Goal: Information Seeking & Learning: Learn about a topic

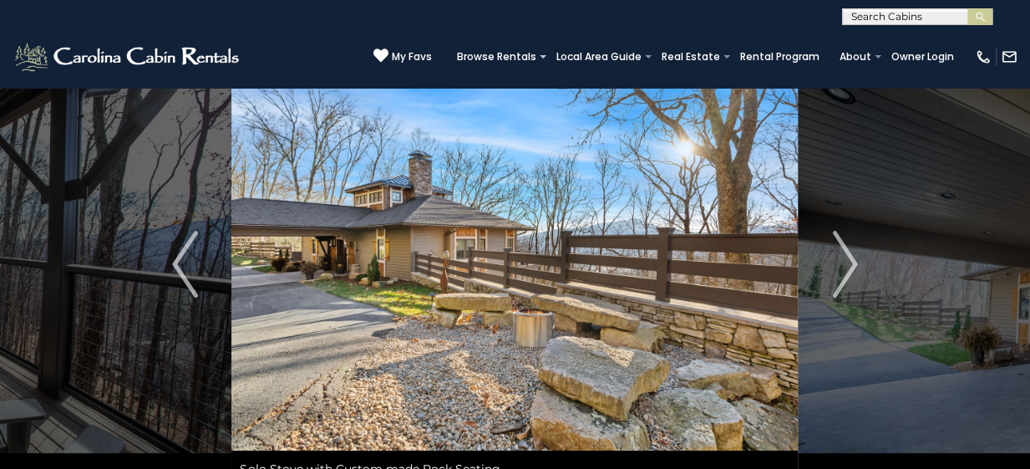
scroll to position [42, 0]
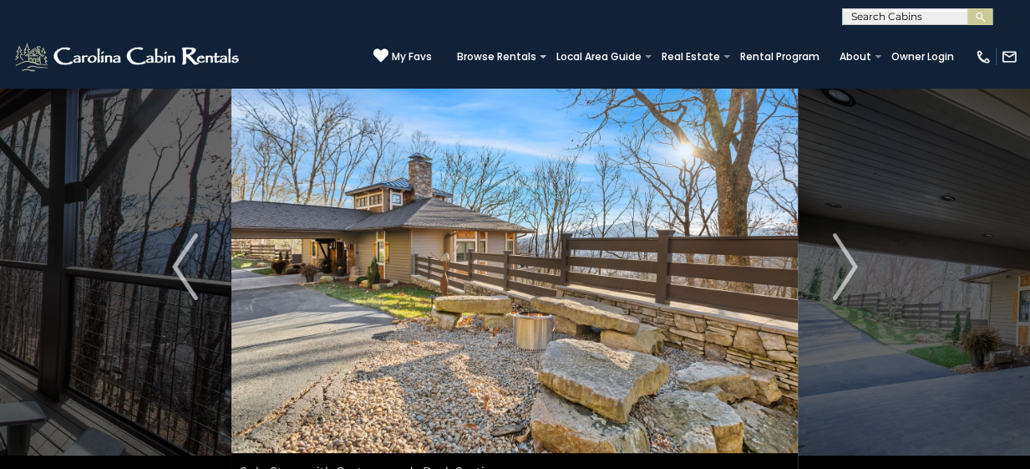
click at [183, 261] on img "Previous" at bounding box center [184, 266] width 25 height 67
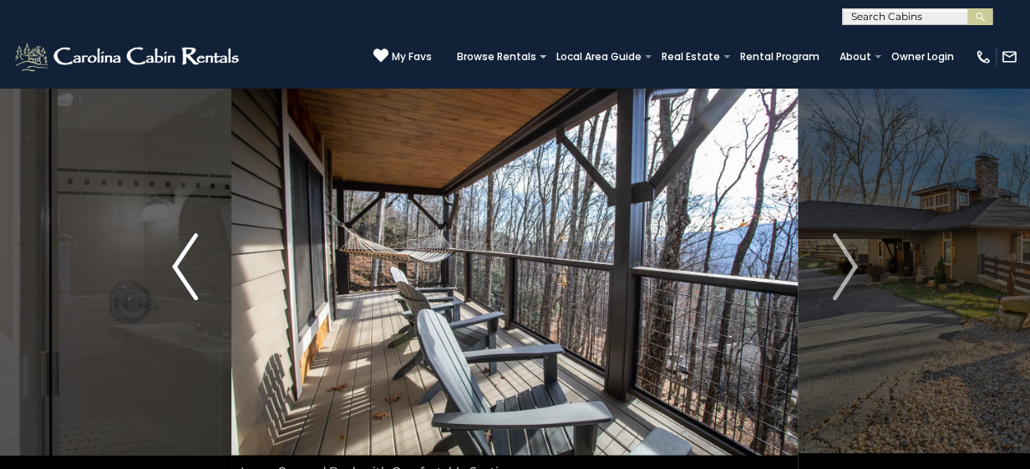
click at [183, 261] on img "Previous" at bounding box center [184, 266] width 25 height 67
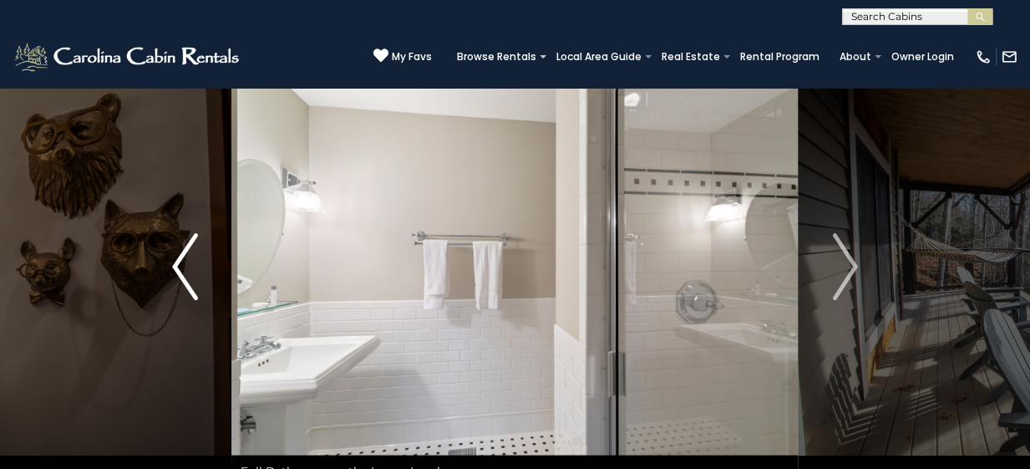
click at [183, 261] on img "Previous" at bounding box center [184, 266] width 25 height 67
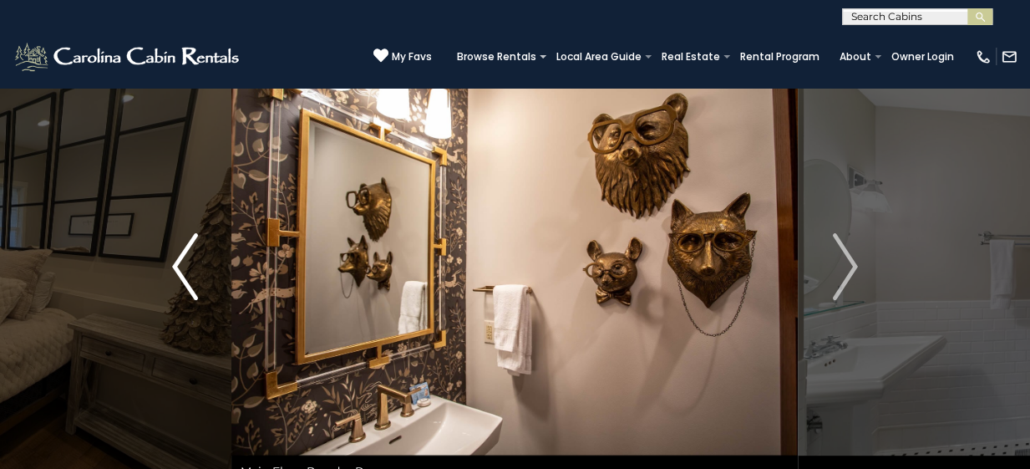
click at [183, 261] on img "Previous" at bounding box center [184, 266] width 25 height 67
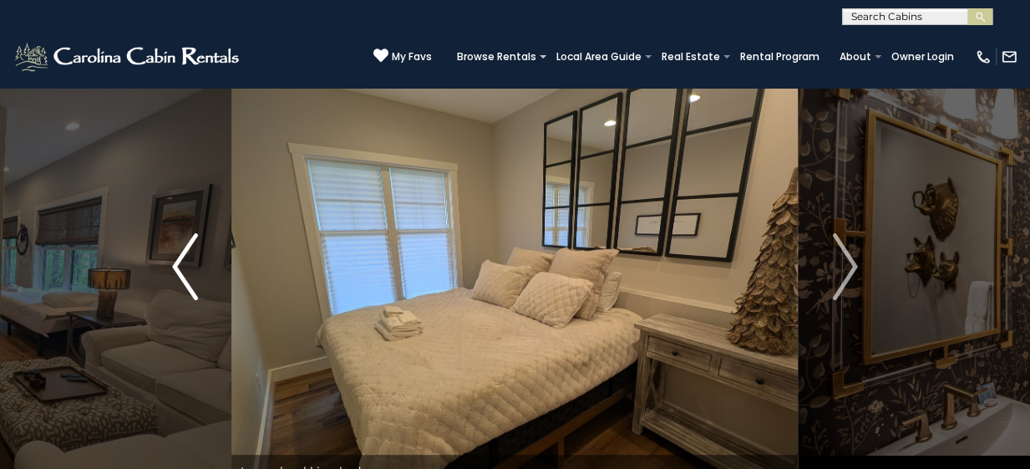
click at [180, 259] on img "Previous" at bounding box center [184, 266] width 25 height 67
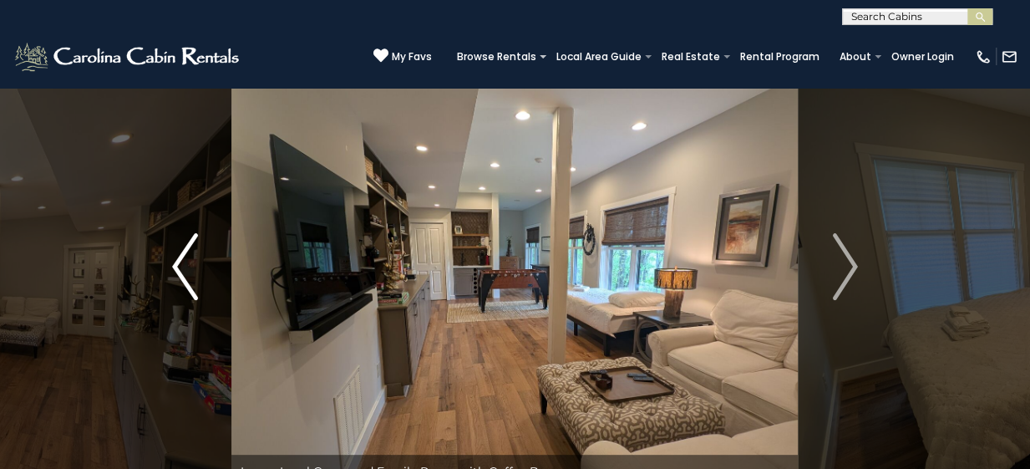
click at [180, 259] on img "Previous" at bounding box center [184, 266] width 25 height 67
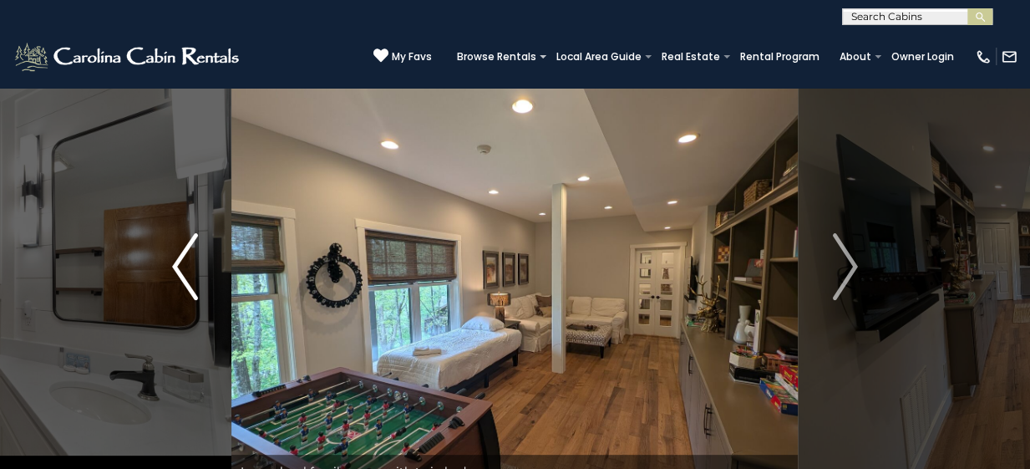
click at [180, 261] on img "Previous" at bounding box center [184, 266] width 25 height 67
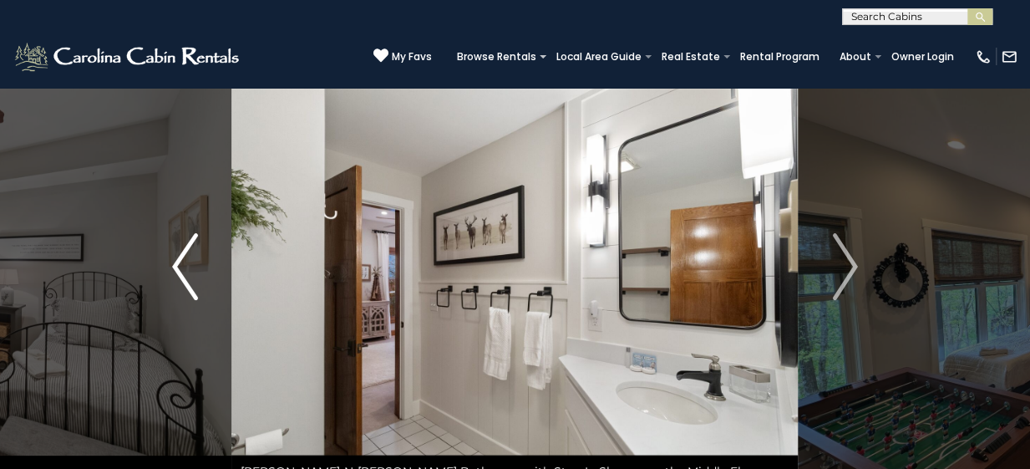
click at [179, 263] on img "Previous" at bounding box center [184, 266] width 25 height 67
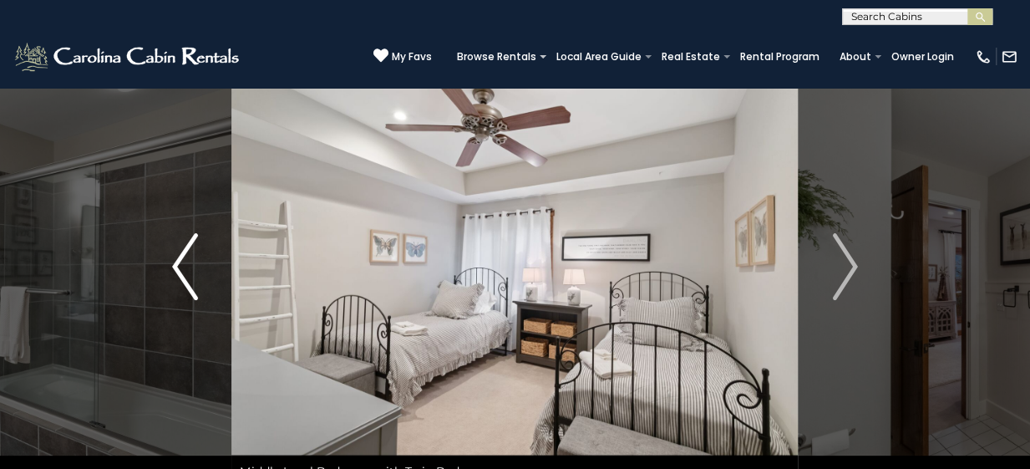
click at [179, 263] on img "Previous" at bounding box center [184, 266] width 25 height 67
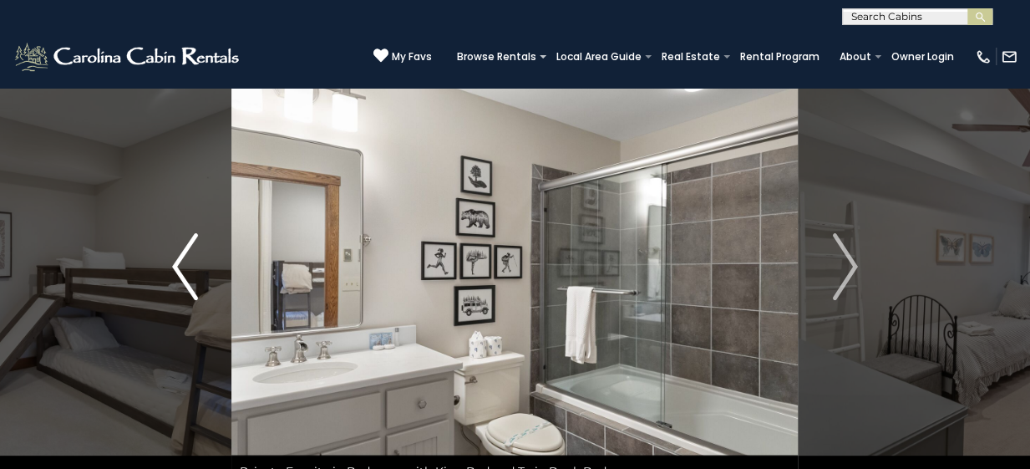
click at [177, 263] on img "Previous" at bounding box center [184, 266] width 25 height 67
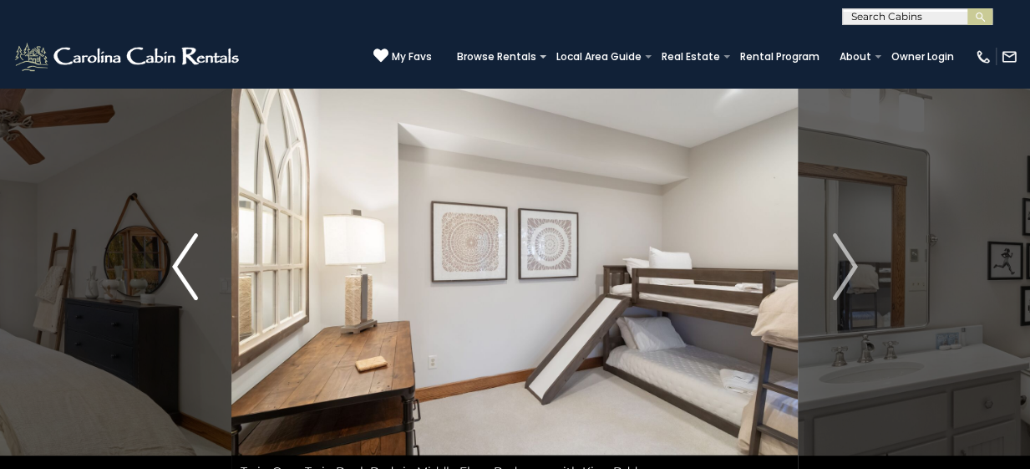
click at [177, 263] on img "Previous" at bounding box center [184, 266] width 25 height 67
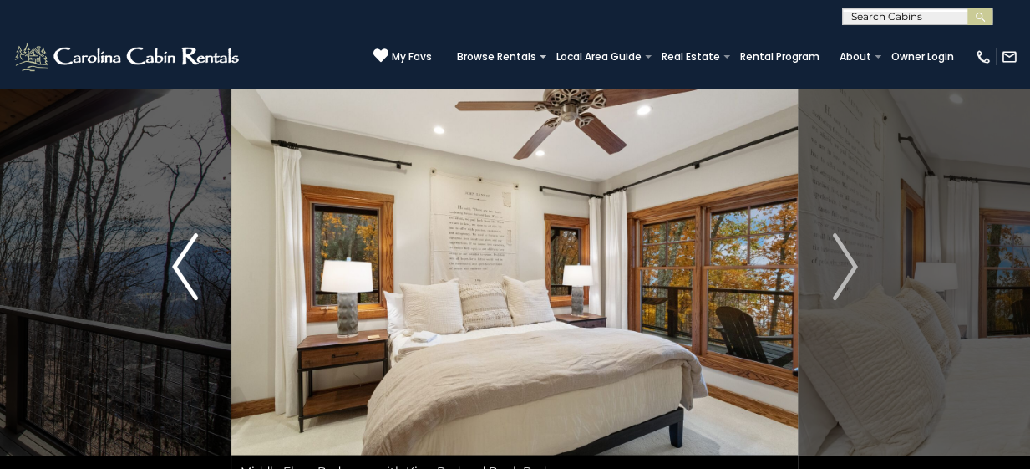
click at [177, 263] on img "Previous" at bounding box center [184, 266] width 25 height 67
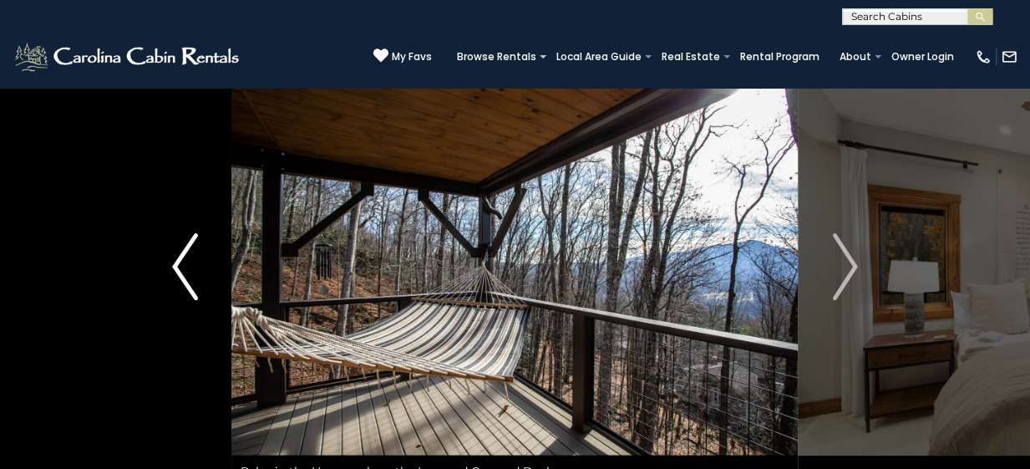
click at [177, 263] on img "Previous" at bounding box center [184, 266] width 25 height 67
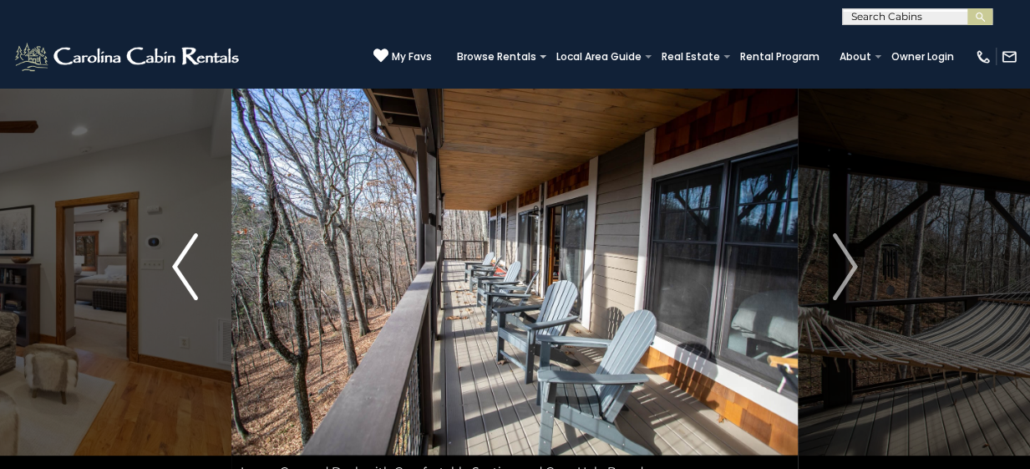
click at [177, 263] on img "Previous" at bounding box center [184, 266] width 25 height 67
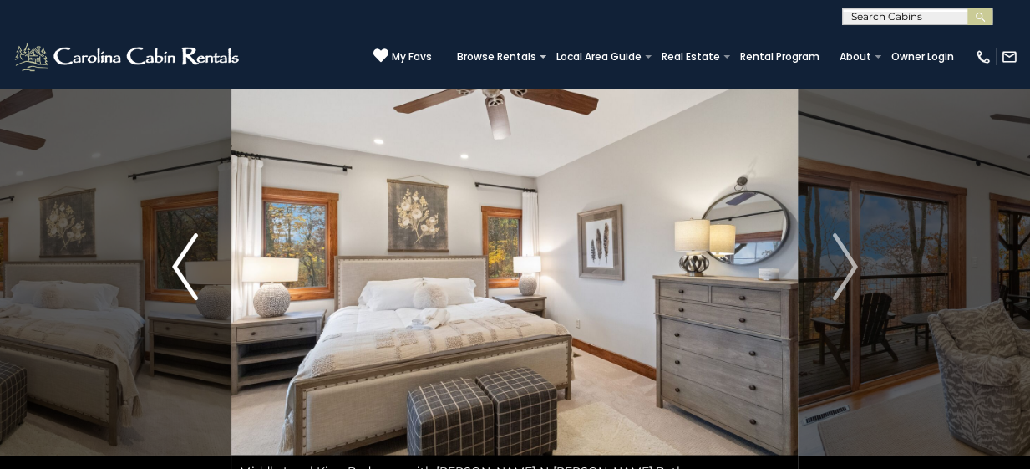
click at [177, 263] on img "Previous" at bounding box center [184, 266] width 25 height 67
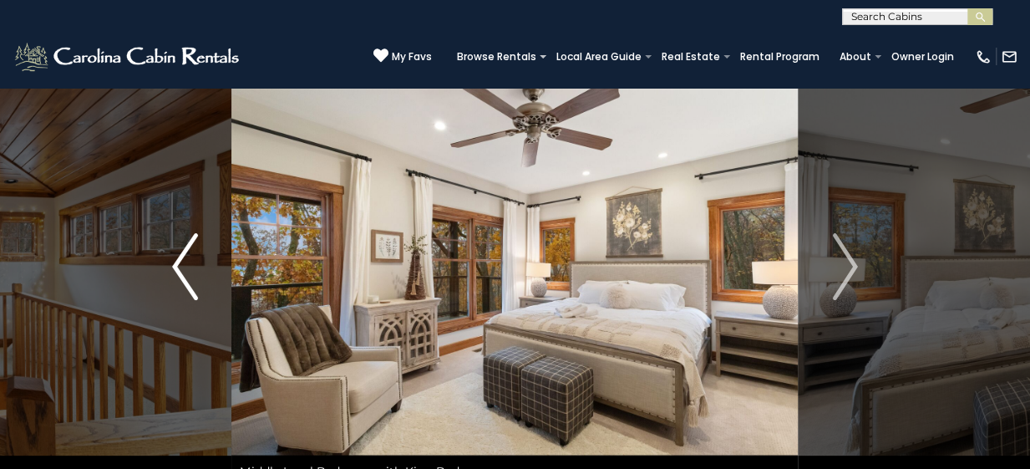
click at [177, 263] on img "Previous" at bounding box center [184, 266] width 25 height 67
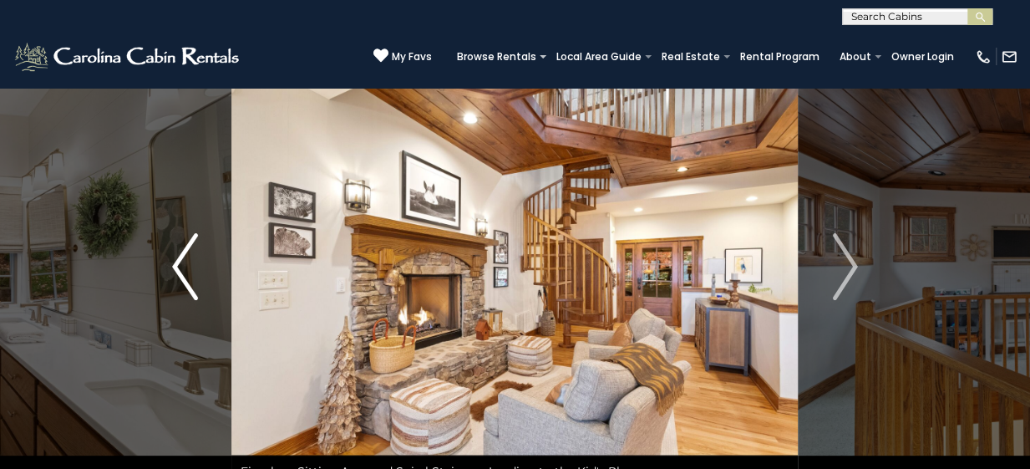
click at [177, 263] on img "Previous" at bounding box center [184, 266] width 25 height 67
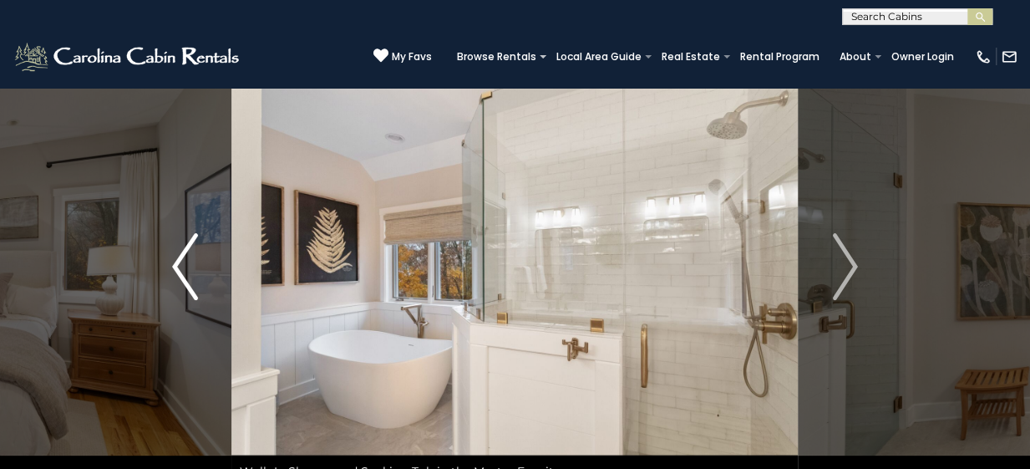
click at [177, 263] on img "Previous" at bounding box center [184, 266] width 25 height 67
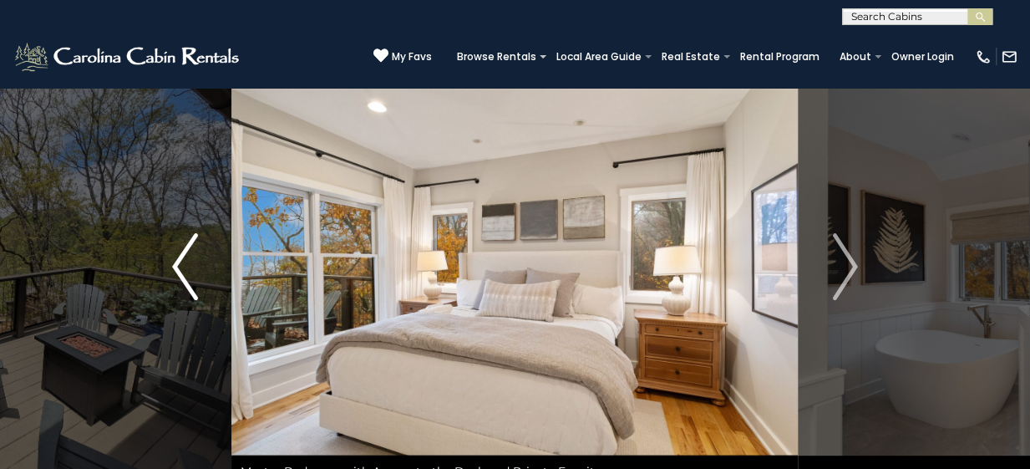
click at [177, 263] on img "Previous" at bounding box center [184, 266] width 25 height 67
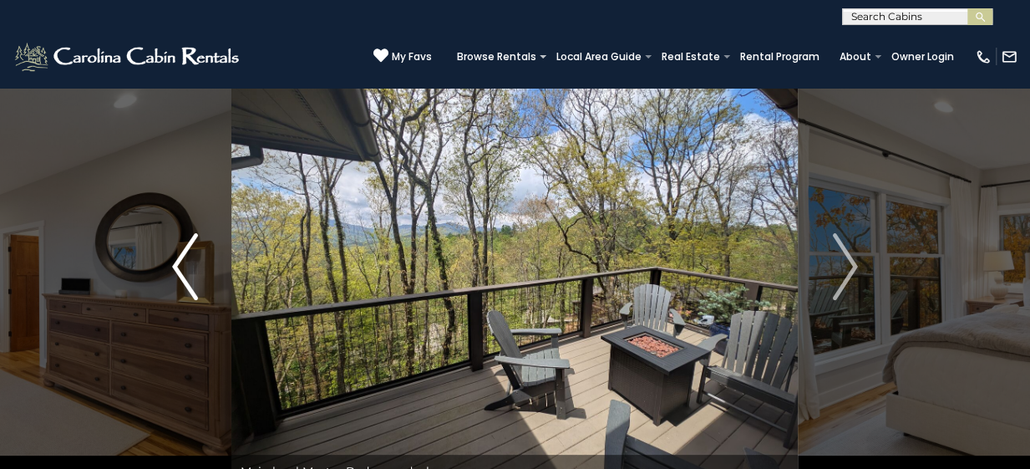
click at [177, 263] on img "Previous" at bounding box center [184, 266] width 25 height 67
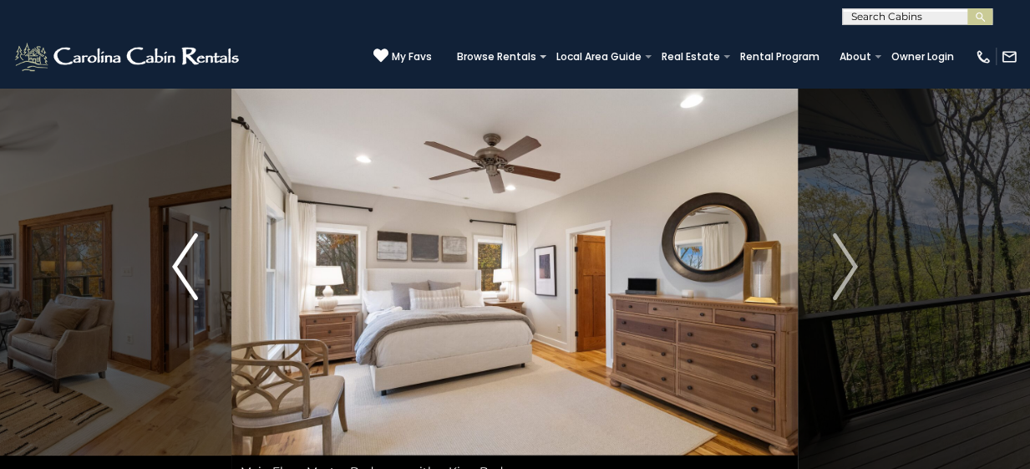
click at [177, 263] on img "Previous" at bounding box center [184, 266] width 25 height 67
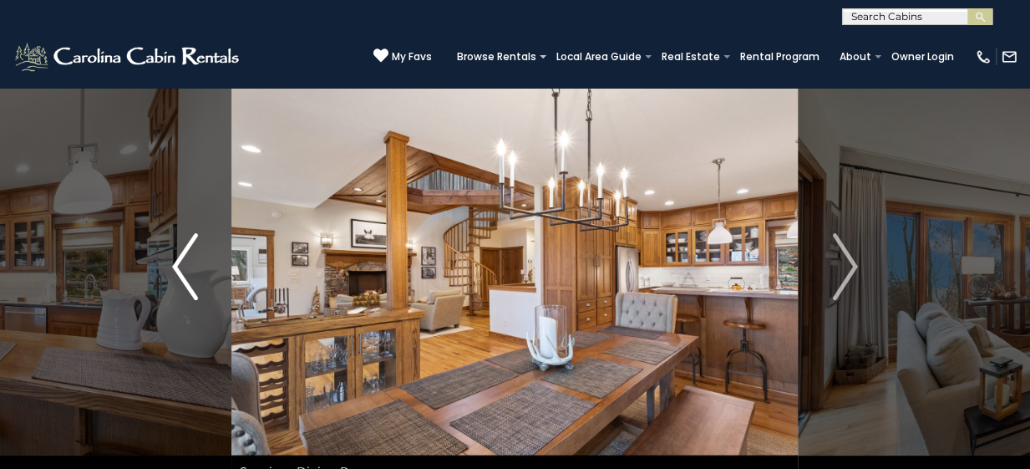
click at [177, 263] on img "Previous" at bounding box center [184, 266] width 25 height 67
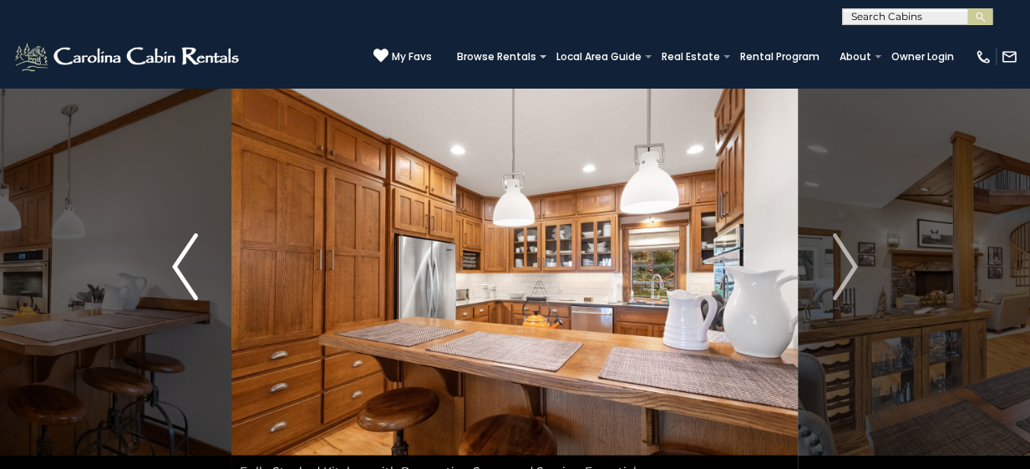
click at [177, 263] on img "Previous" at bounding box center [184, 266] width 25 height 67
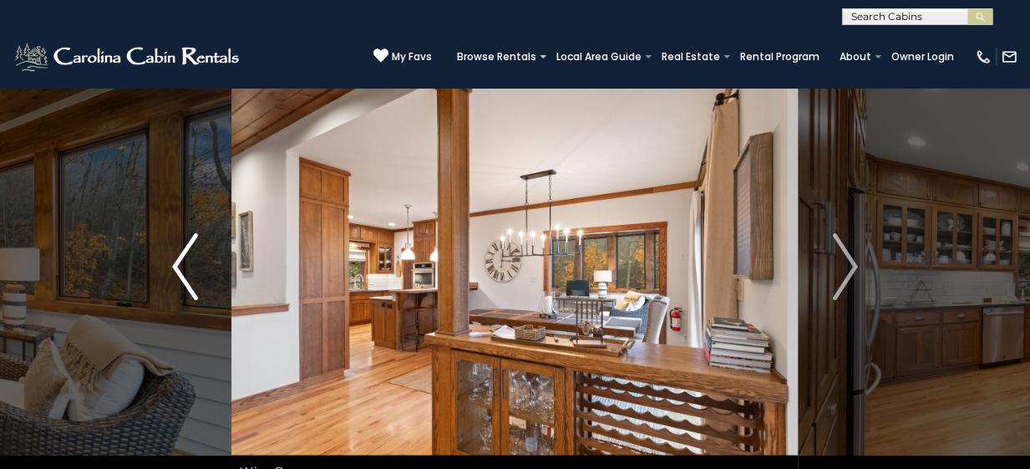
click at [177, 263] on img "Previous" at bounding box center [184, 266] width 25 height 67
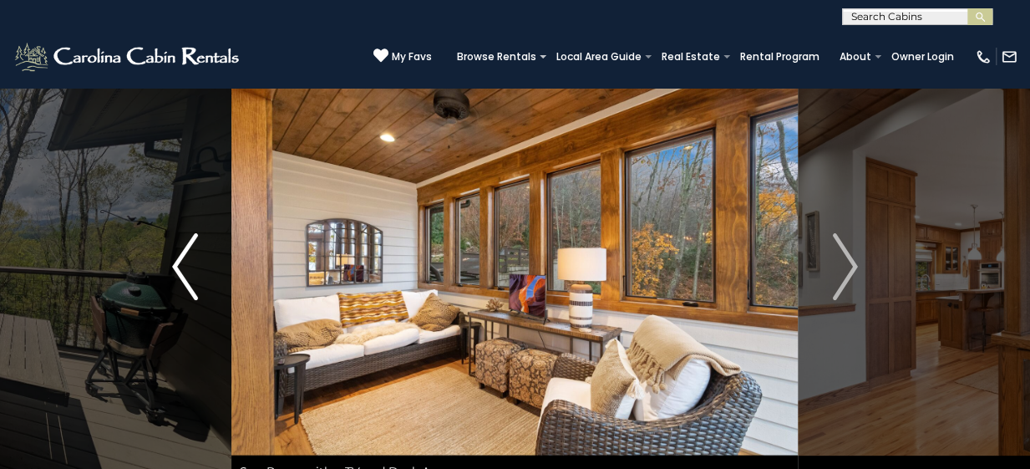
click at [177, 263] on img "Previous" at bounding box center [184, 266] width 25 height 67
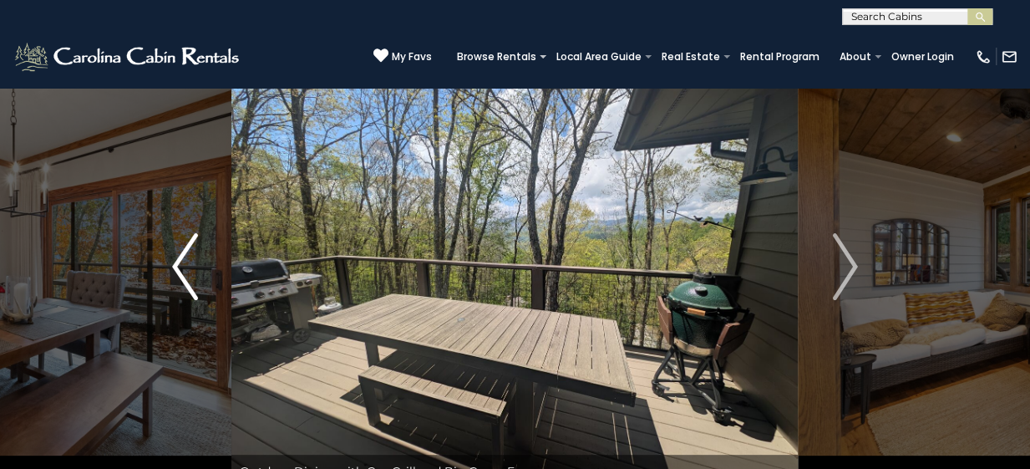
click at [177, 263] on img "Previous" at bounding box center [184, 266] width 25 height 67
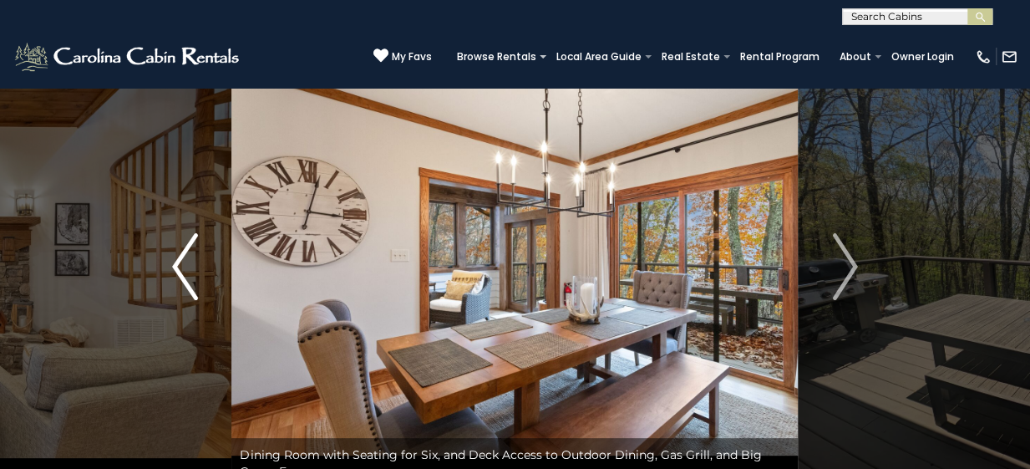
click at [177, 263] on img "Previous" at bounding box center [184, 266] width 25 height 67
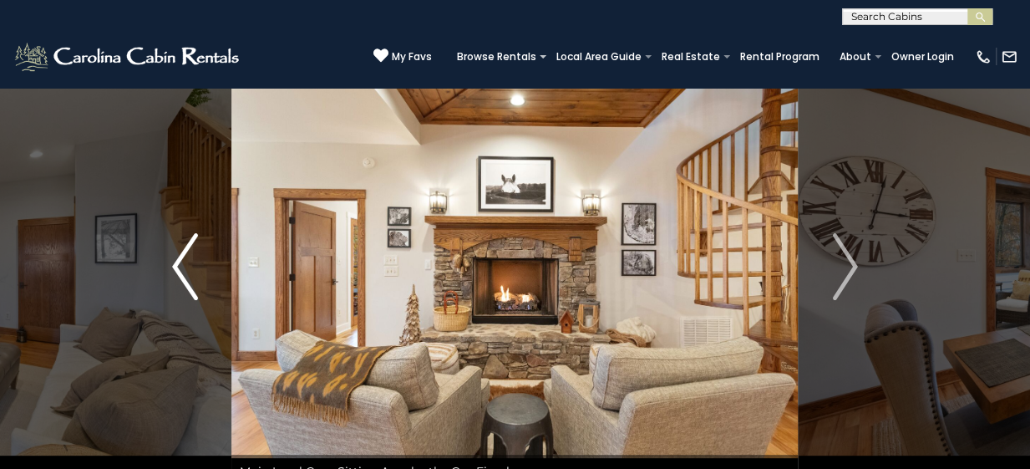
click at [177, 263] on img "Previous" at bounding box center [184, 266] width 25 height 67
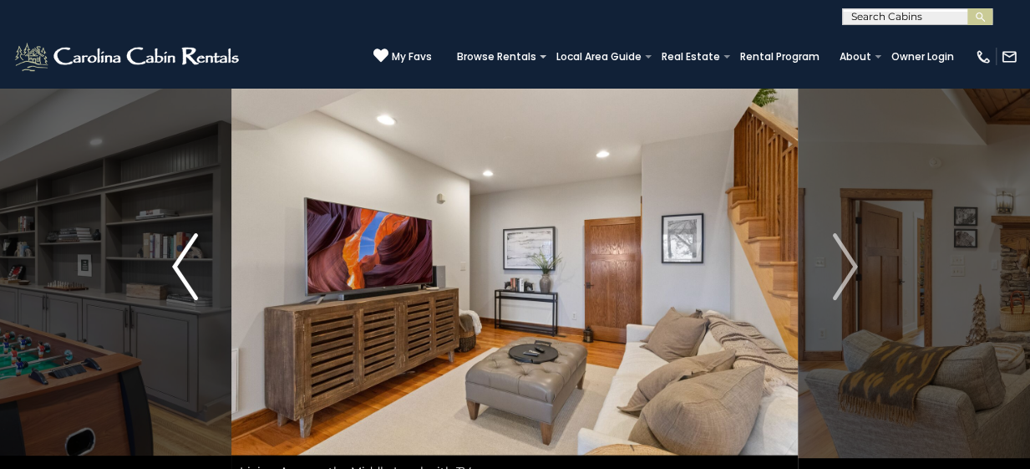
click at [177, 263] on img "Previous" at bounding box center [184, 266] width 25 height 67
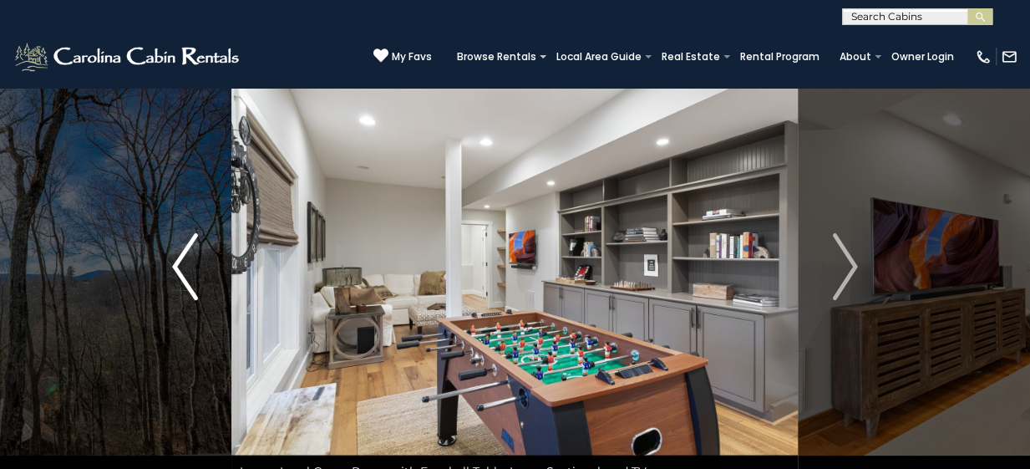
click at [177, 263] on img "Previous" at bounding box center [184, 266] width 25 height 67
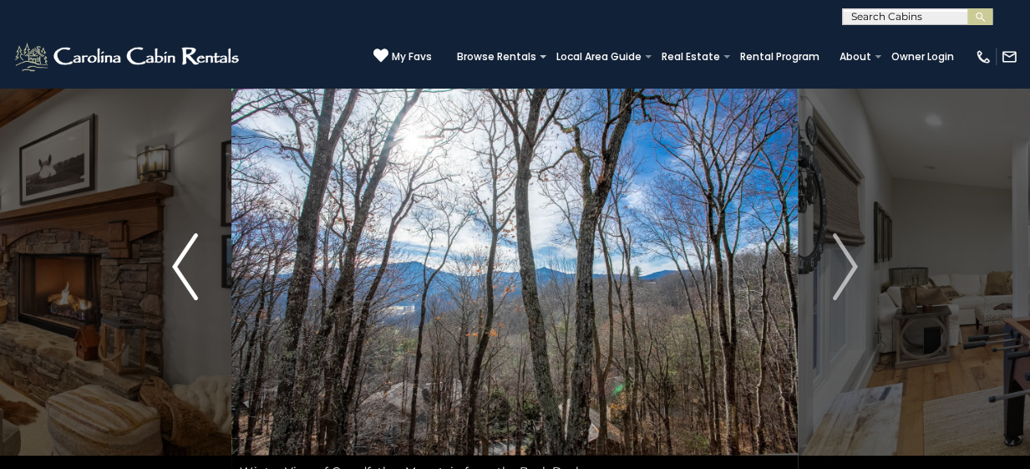
click at [177, 263] on img "Previous" at bounding box center [184, 266] width 25 height 67
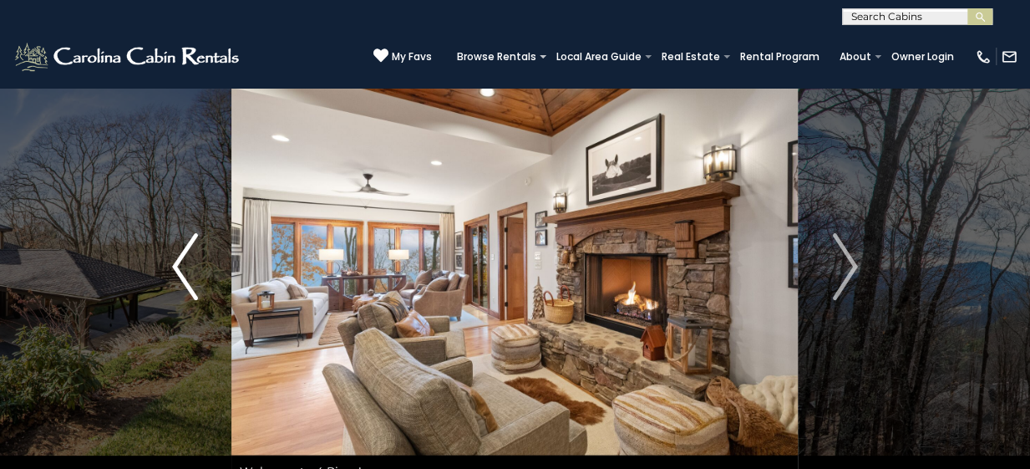
click at [177, 263] on img "Previous" at bounding box center [184, 266] width 25 height 67
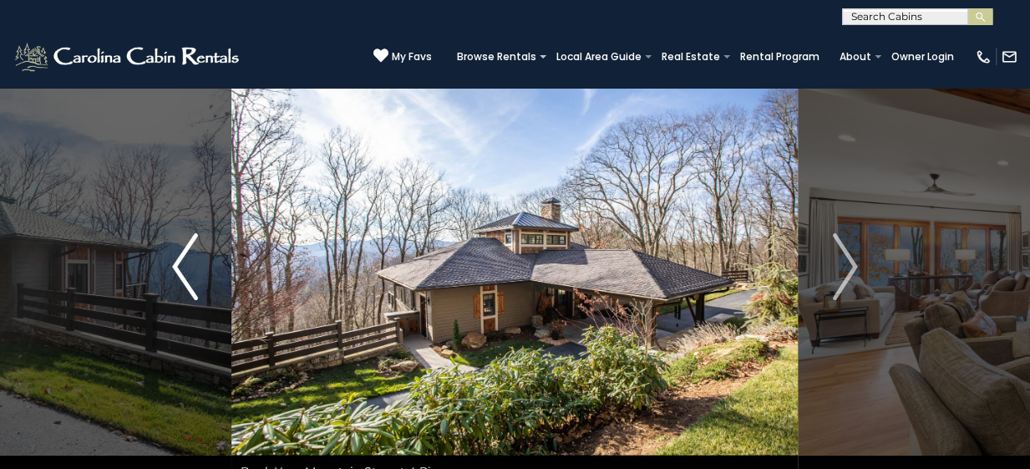
click at [177, 263] on img "Previous" at bounding box center [184, 266] width 25 height 67
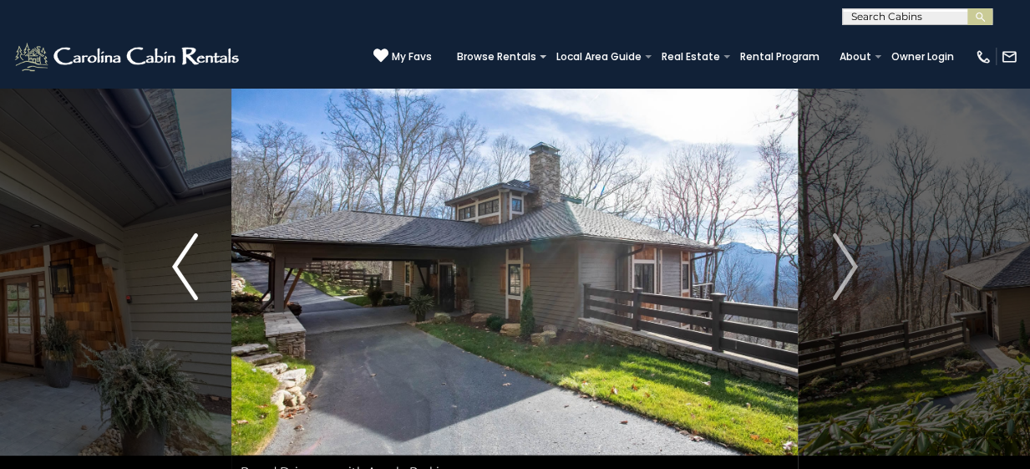
click at [177, 263] on img "Previous" at bounding box center [184, 266] width 25 height 67
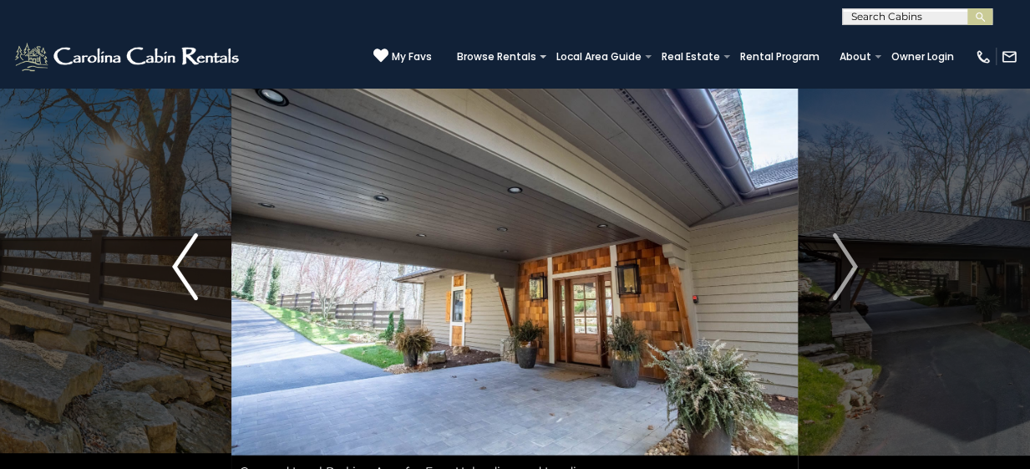
click at [177, 263] on img "Previous" at bounding box center [184, 266] width 25 height 67
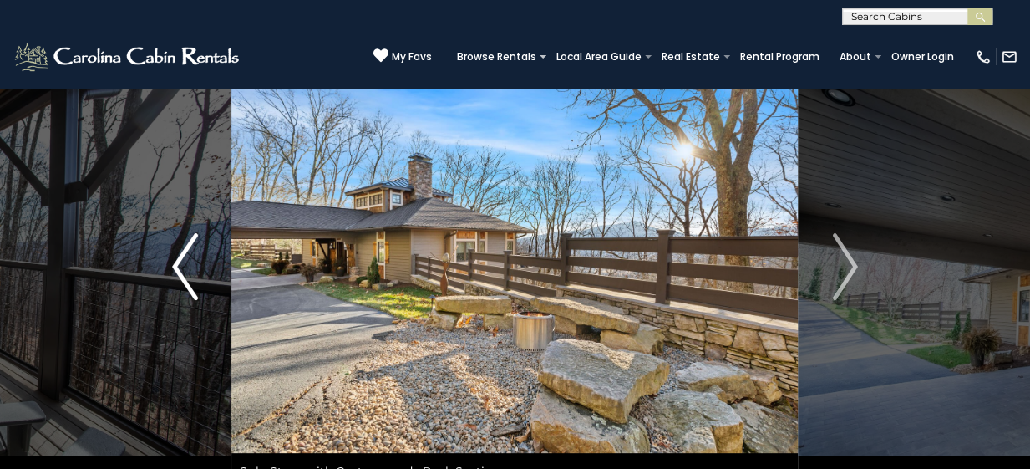
click at [177, 263] on img "Previous" at bounding box center [184, 266] width 25 height 67
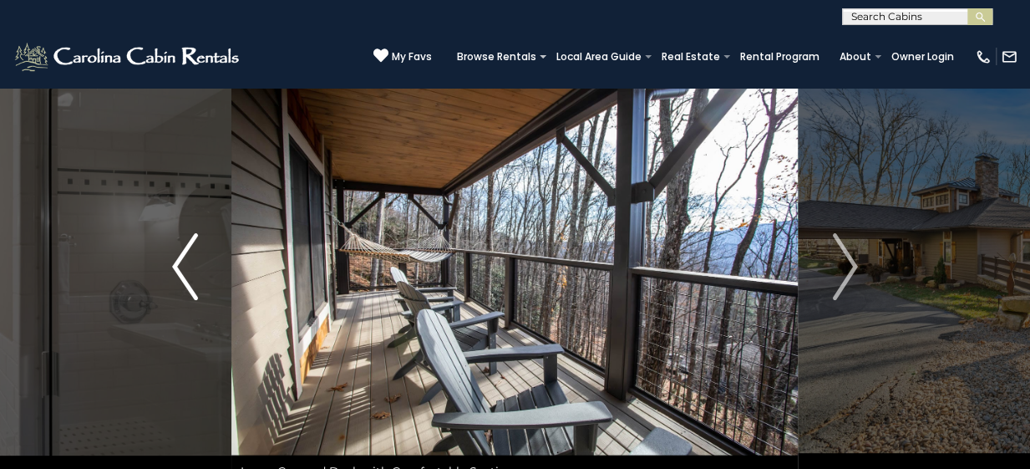
click at [177, 263] on img "Previous" at bounding box center [184, 266] width 25 height 67
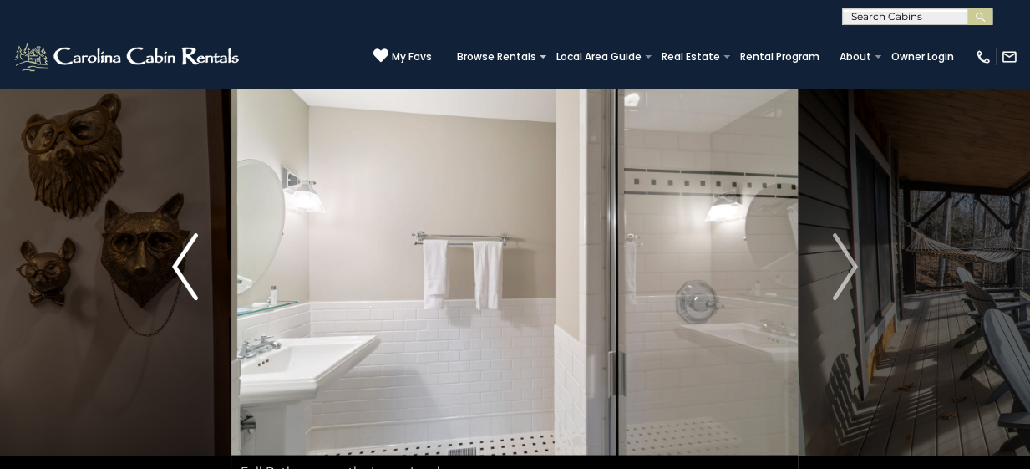
click at [177, 263] on img "Previous" at bounding box center [184, 266] width 25 height 67
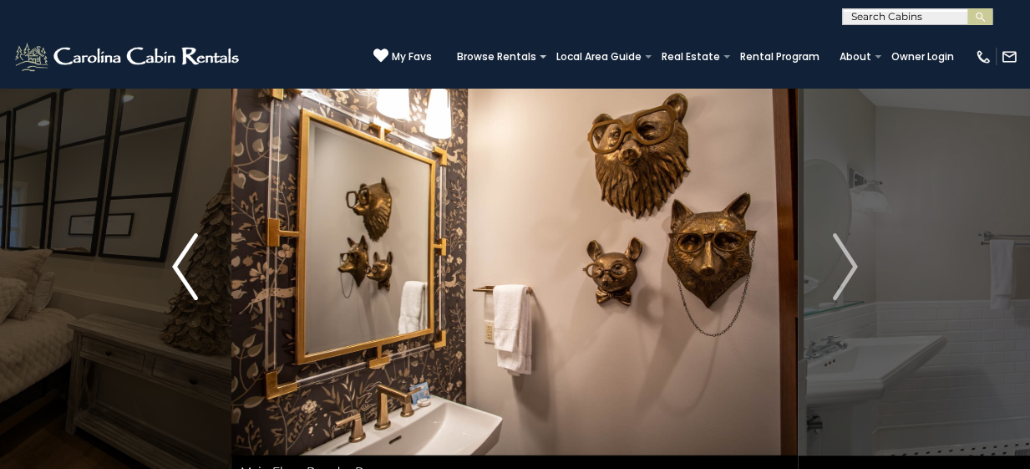
click at [177, 263] on img "Previous" at bounding box center [184, 266] width 25 height 67
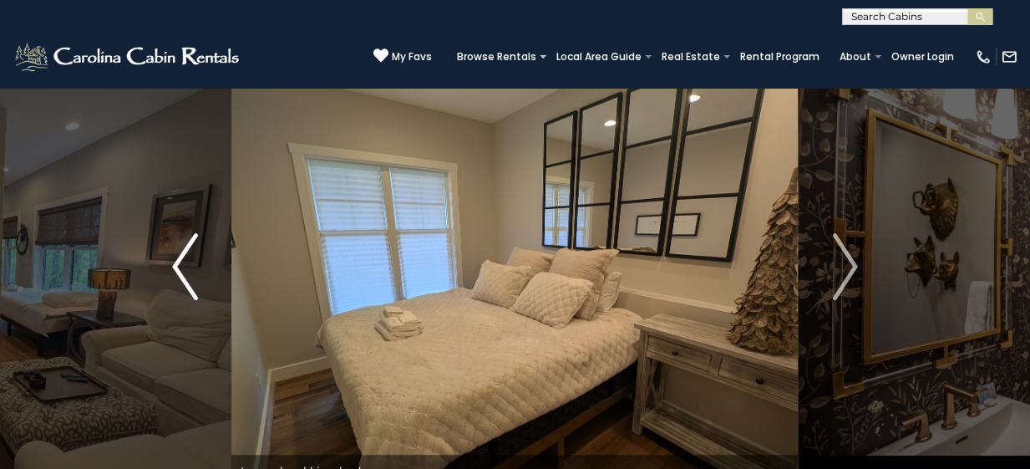
click at [177, 263] on img "Previous" at bounding box center [184, 266] width 25 height 67
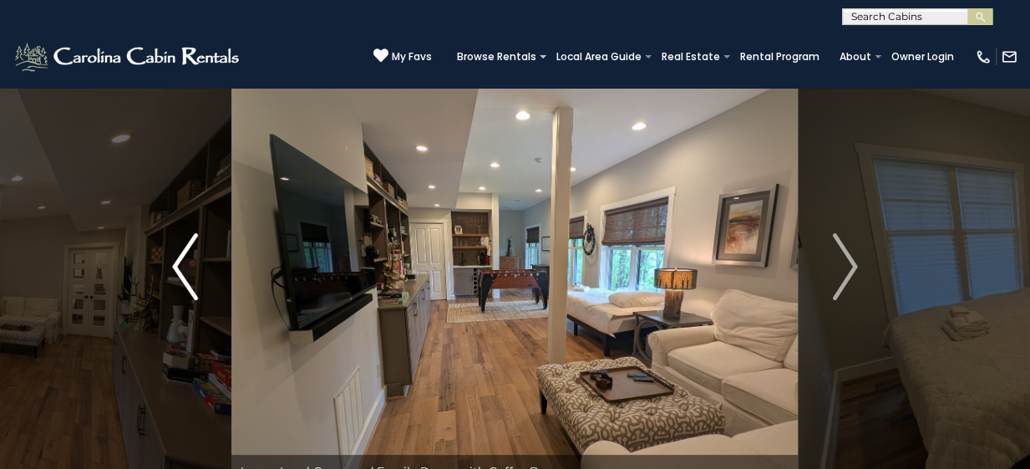
click at [177, 263] on img "Previous" at bounding box center [184, 266] width 25 height 67
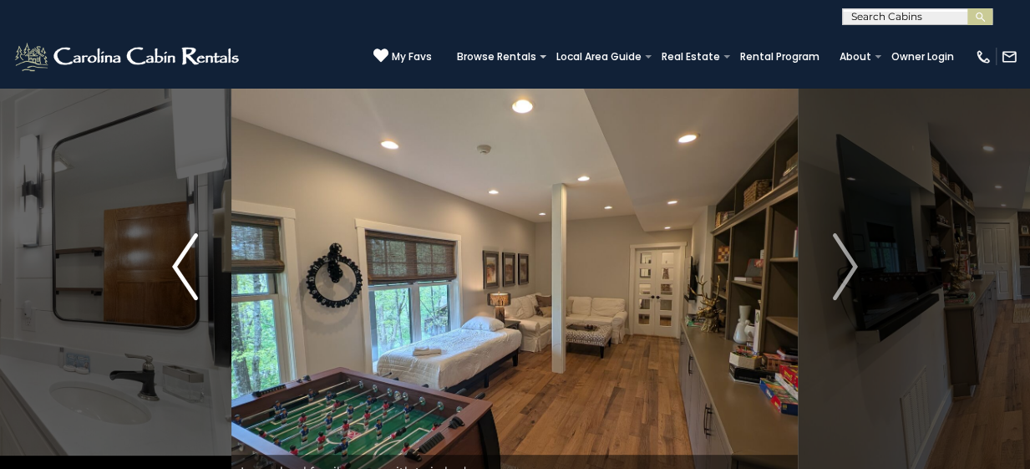
click at [177, 263] on img "Previous" at bounding box center [184, 266] width 25 height 67
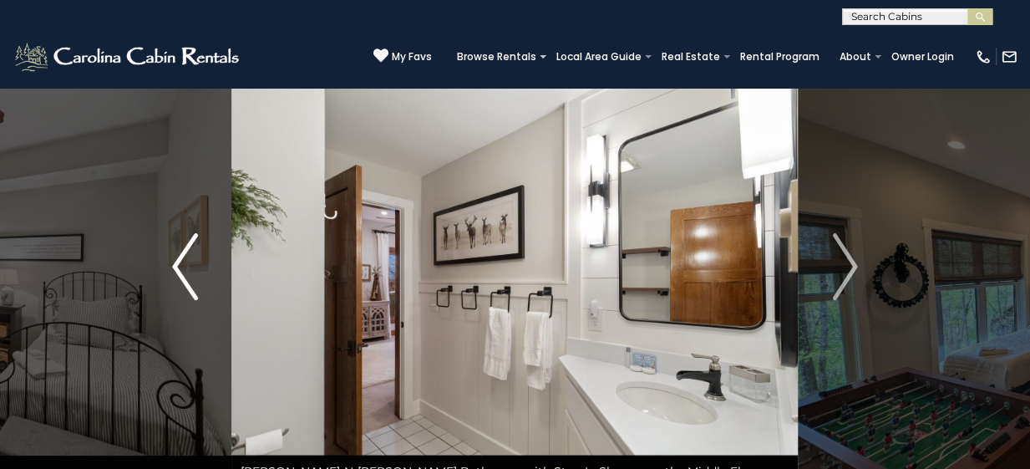
click at [177, 263] on img "Previous" at bounding box center [184, 266] width 25 height 67
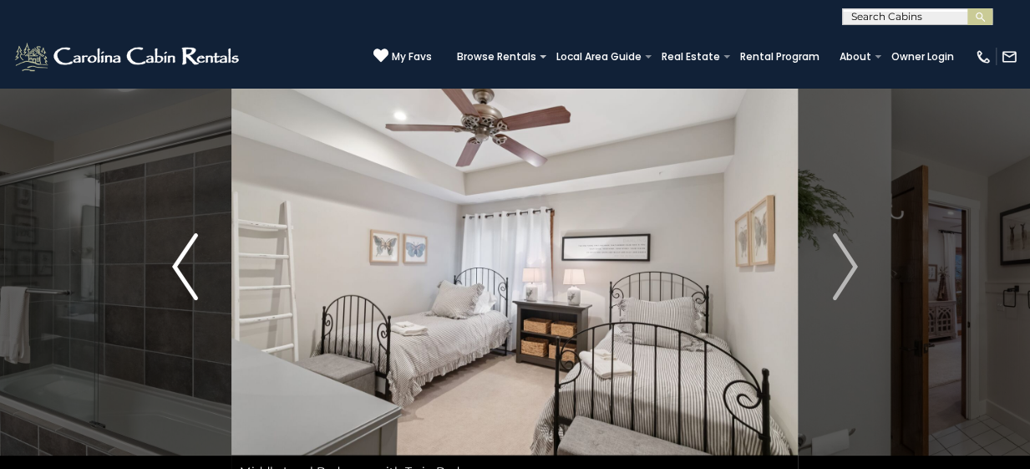
click at [177, 263] on img "Previous" at bounding box center [184, 266] width 25 height 67
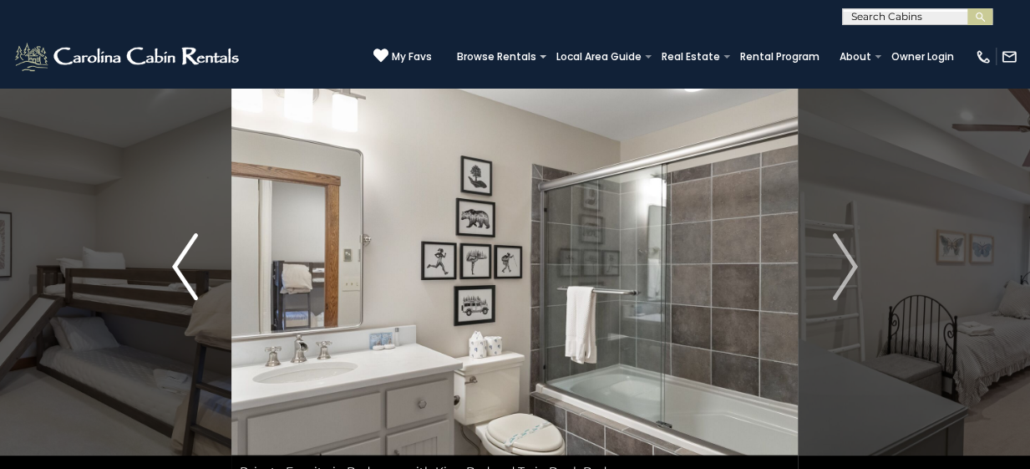
click at [177, 263] on img "Previous" at bounding box center [184, 266] width 25 height 67
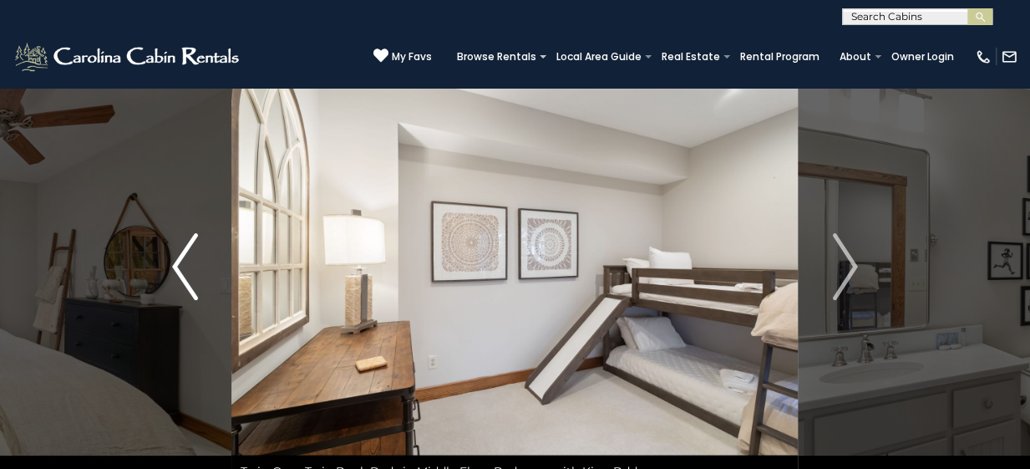
click at [177, 263] on img "Previous" at bounding box center [184, 266] width 25 height 67
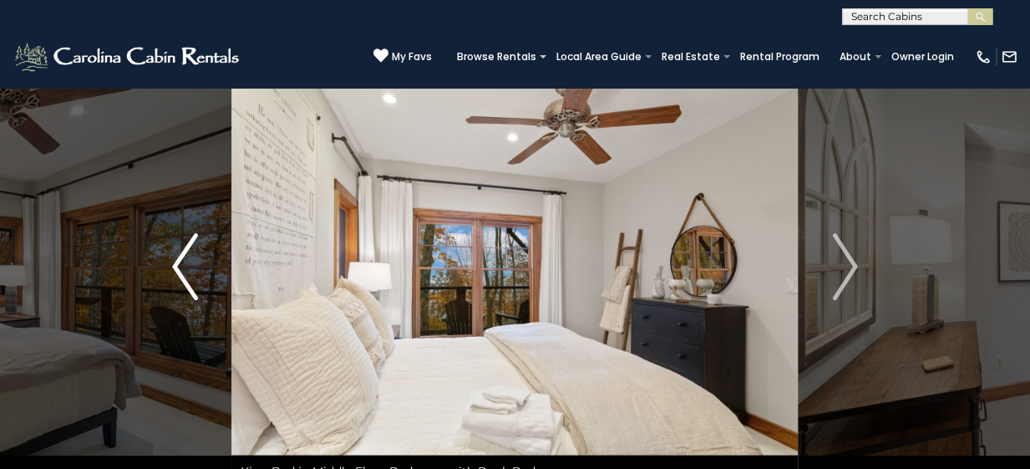
click at [177, 263] on img "Previous" at bounding box center [184, 266] width 25 height 67
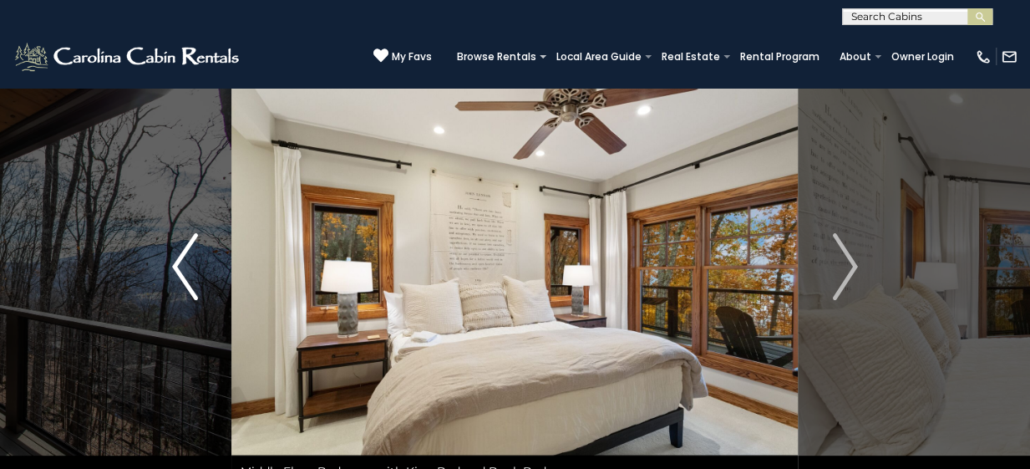
click at [177, 263] on img "Previous" at bounding box center [184, 266] width 25 height 67
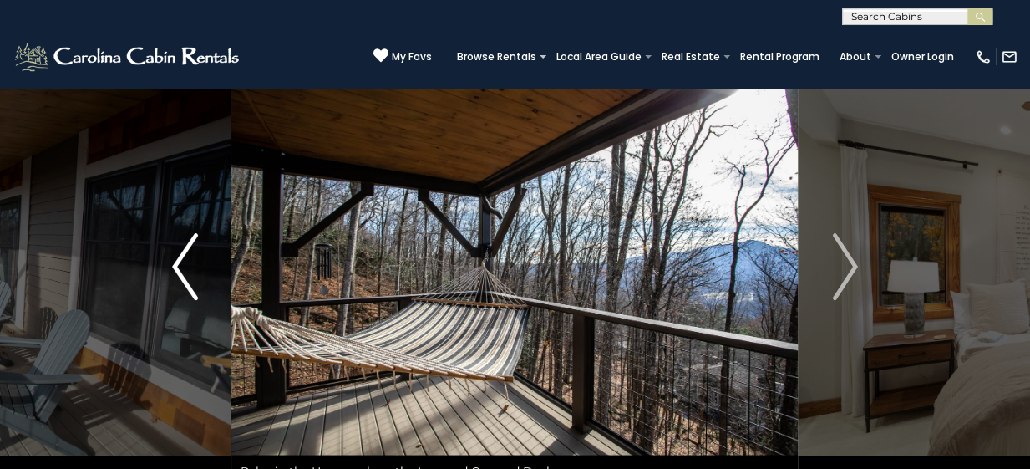
click at [177, 263] on img "Previous" at bounding box center [184, 266] width 25 height 67
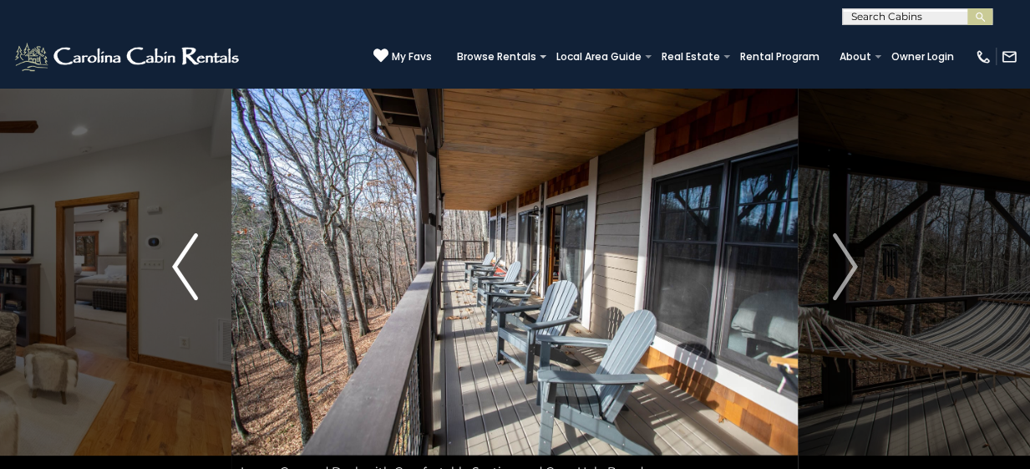
click at [177, 263] on img "Previous" at bounding box center [184, 266] width 25 height 67
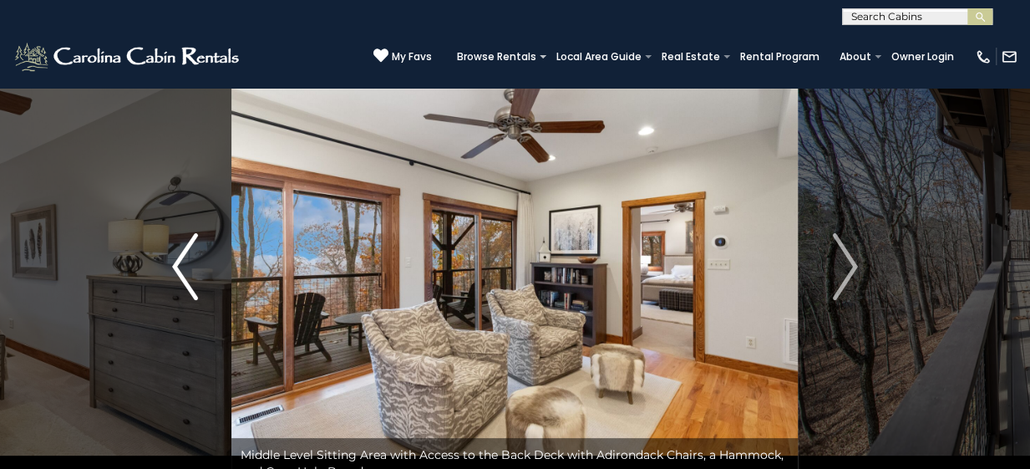
click at [177, 263] on img "Previous" at bounding box center [184, 266] width 25 height 67
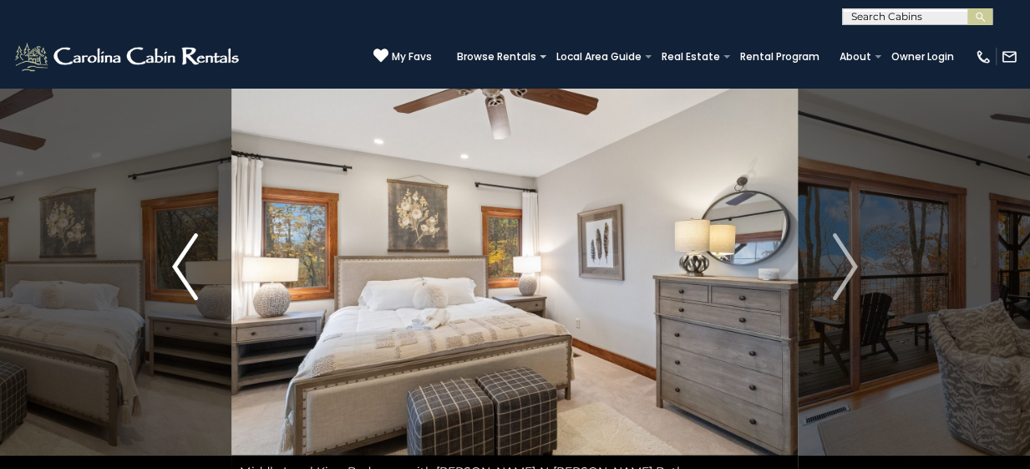
click at [177, 263] on img "Previous" at bounding box center [184, 266] width 25 height 67
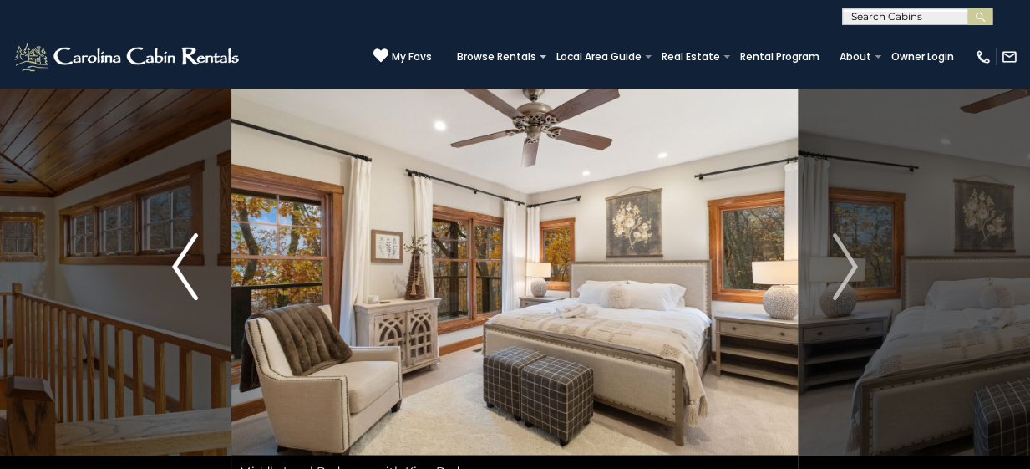
click at [177, 263] on img "Previous" at bounding box center [184, 266] width 25 height 67
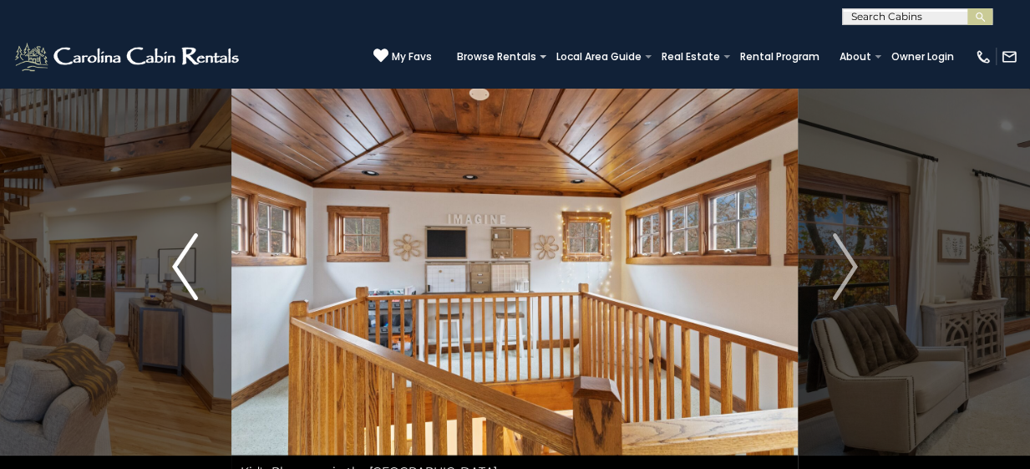
click at [177, 263] on img "Previous" at bounding box center [184, 266] width 25 height 67
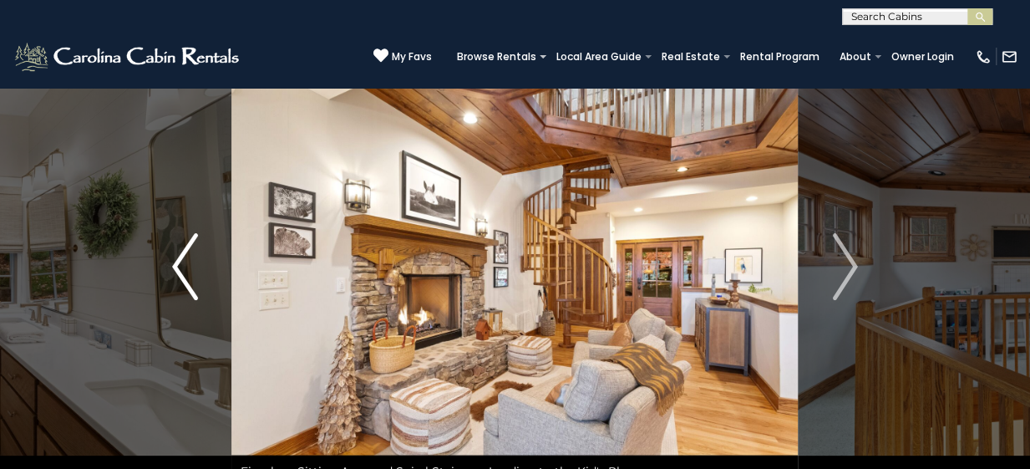
click at [177, 263] on img "Previous" at bounding box center [184, 266] width 25 height 67
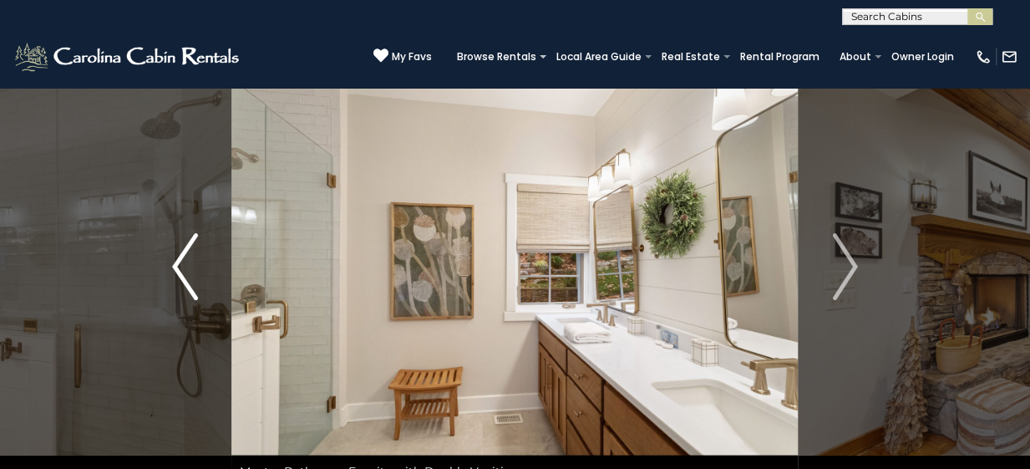
click at [177, 263] on img "Previous" at bounding box center [184, 266] width 25 height 67
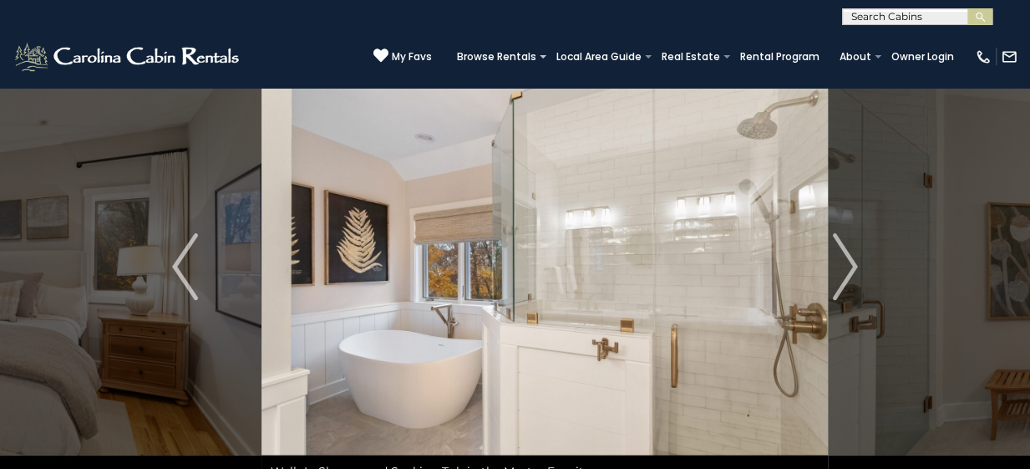
drag, startPoint x: 445, startPoint y: 402, endPoint x: 511, endPoint y: 256, distance: 159.6
click at [511, 256] on img at bounding box center [544, 266] width 566 height 443
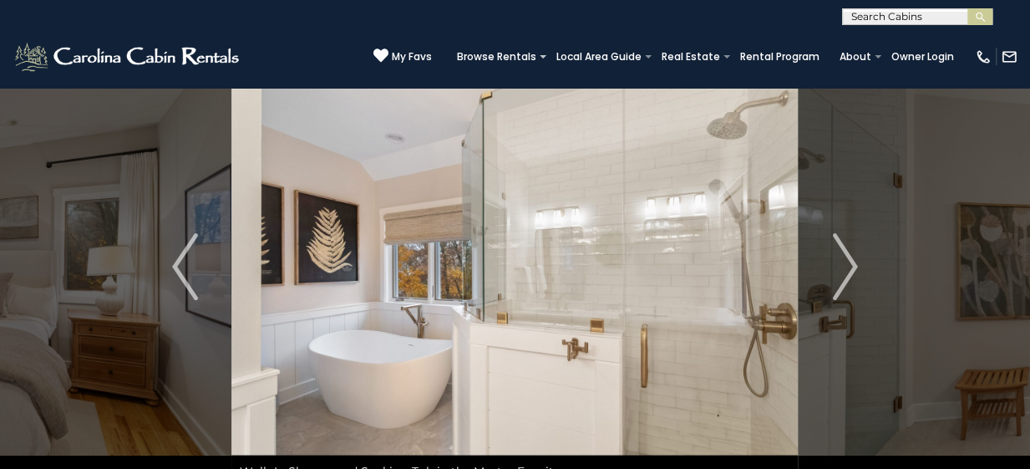
drag, startPoint x: 175, startPoint y: 204, endPoint x: 381, endPoint y: 315, distance: 233.6
click at [381, 315] on div "Book Your Mountain Stay at 4 Pines" at bounding box center [514, 266] width 566 height 443
click at [192, 261] on img "Previous" at bounding box center [184, 266] width 25 height 67
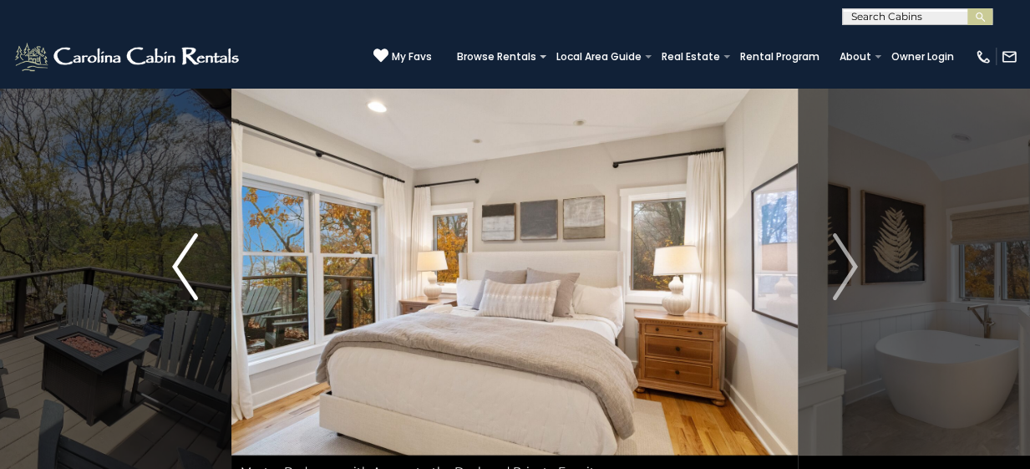
click at [192, 261] on img "Previous" at bounding box center [184, 266] width 25 height 67
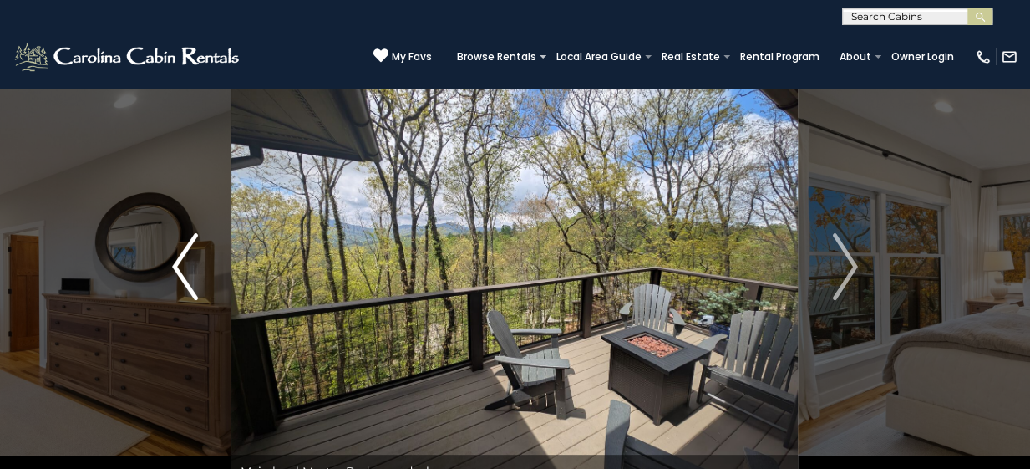
click at [192, 261] on img "Previous" at bounding box center [184, 266] width 25 height 67
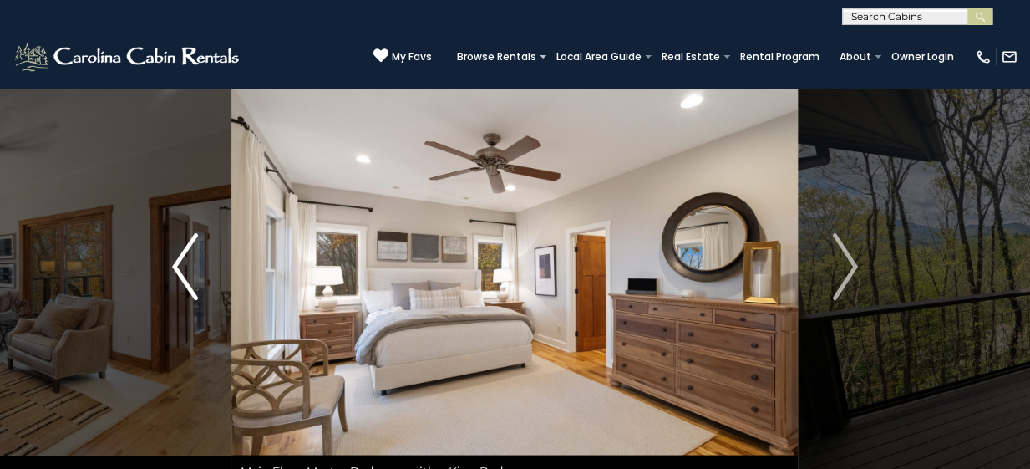
click at [192, 261] on img "Previous" at bounding box center [184, 266] width 25 height 67
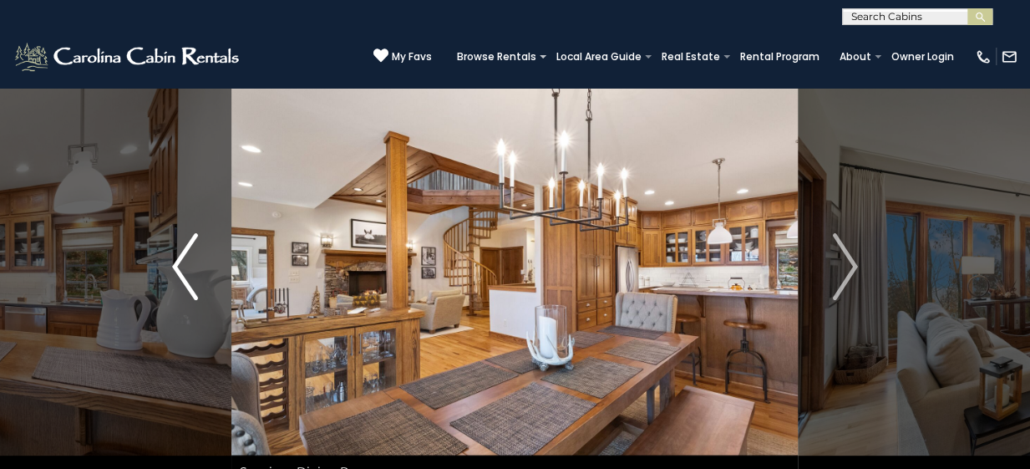
click at [192, 261] on img "Previous" at bounding box center [184, 266] width 25 height 67
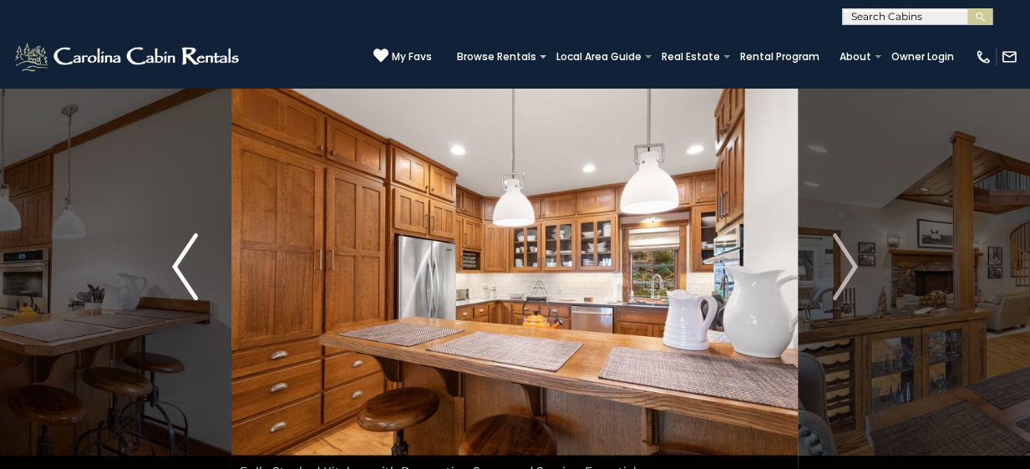
click at [192, 261] on img "Previous" at bounding box center [184, 266] width 25 height 67
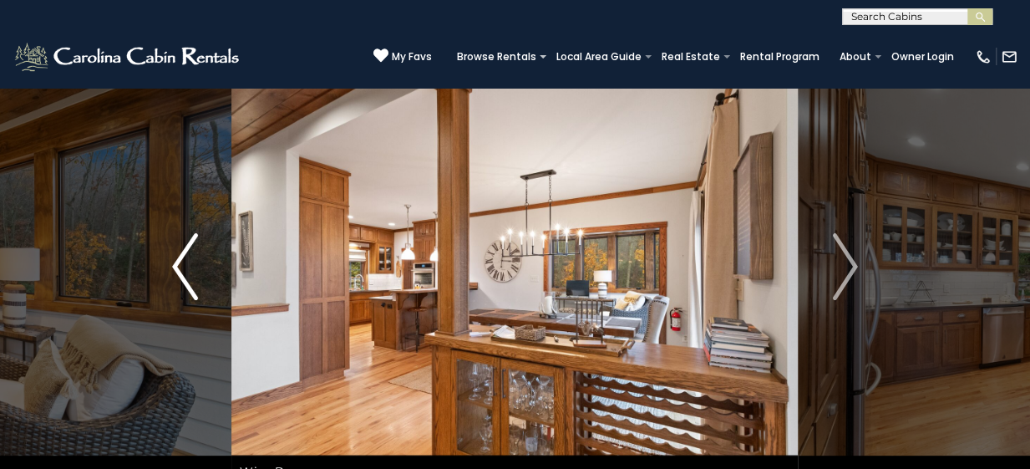
click at [192, 261] on img "Previous" at bounding box center [184, 266] width 25 height 67
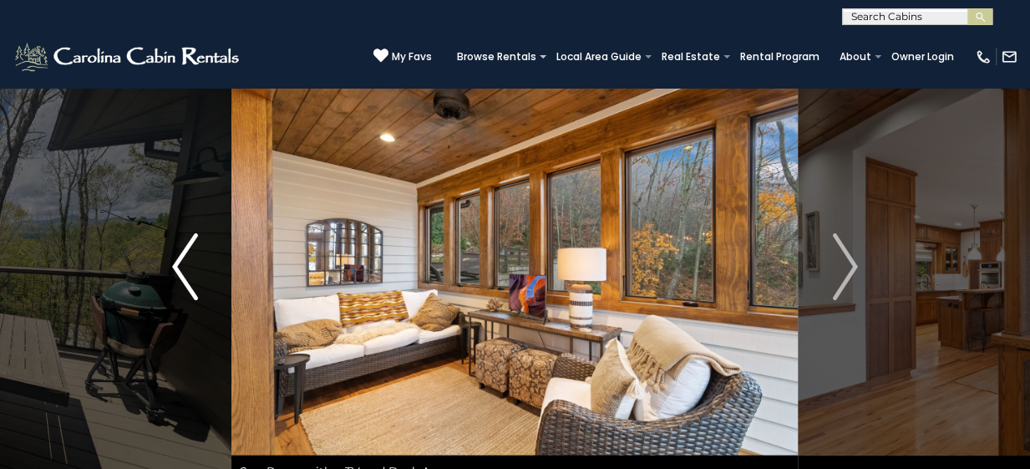
click at [192, 261] on img "Previous" at bounding box center [184, 266] width 25 height 67
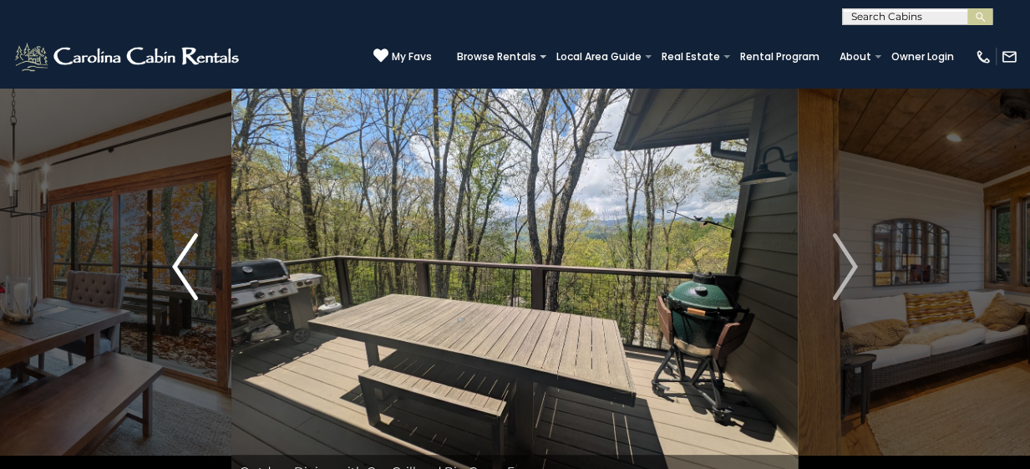
click at [192, 261] on img "Previous" at bounding box center [184, 266] width 25 height 67
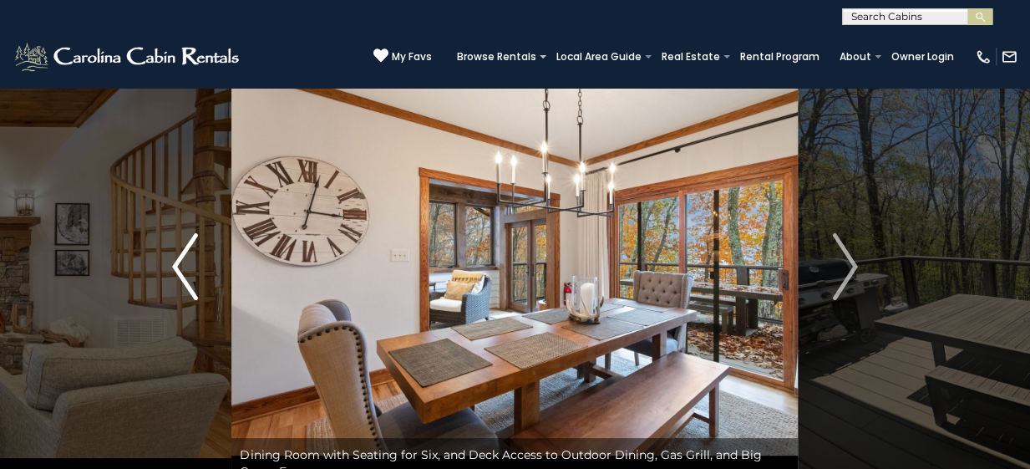
click at [192, 261] on img "Previous" at bounding box center [184, 266] width 25 height 67
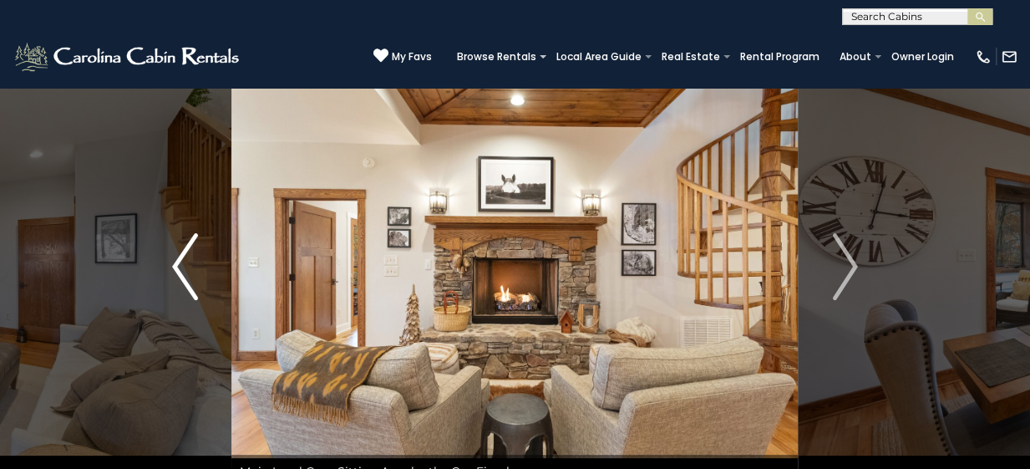
click at [192, 261] on img "Previous" at bounding box center [184, 266] width 25 height 67
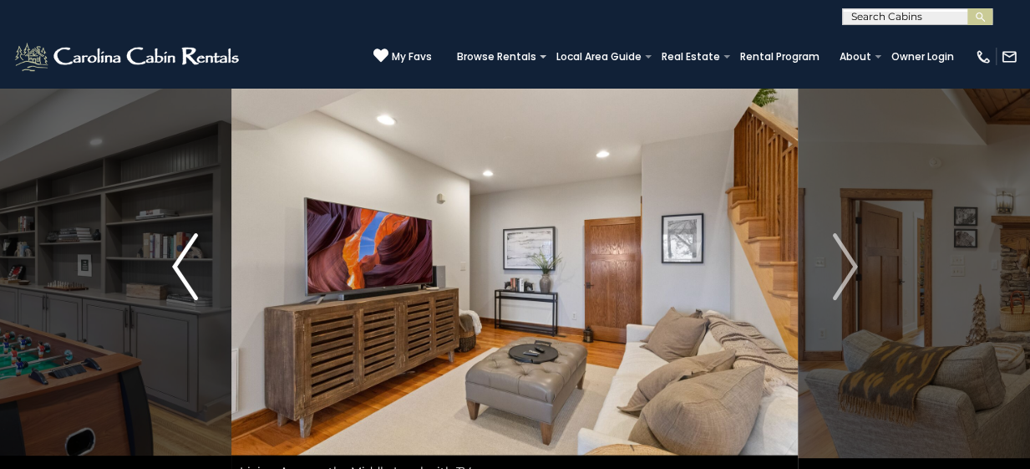
click at [192, 261] on img "Previous" at bounding box center [184, 266] width 25 height 67
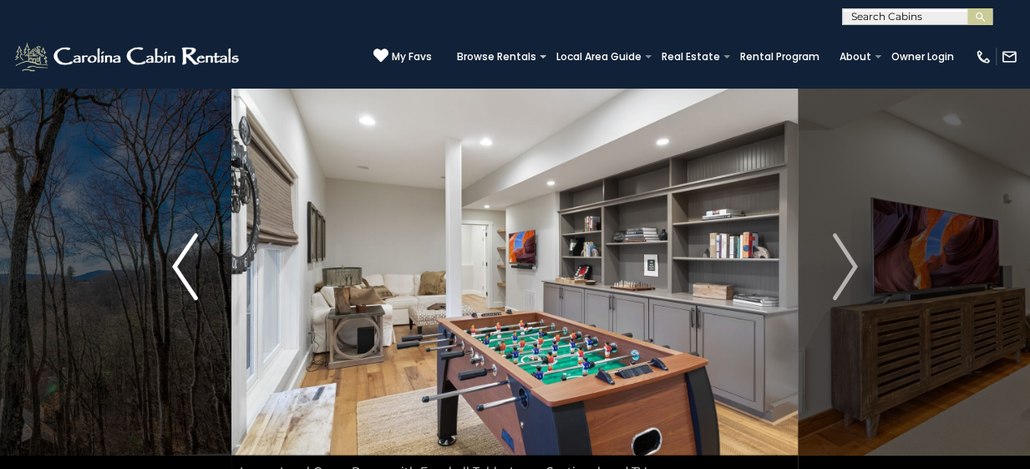
click at [192, 261] on img "Previous" at bounding box center [184, 266] width 25 height 67
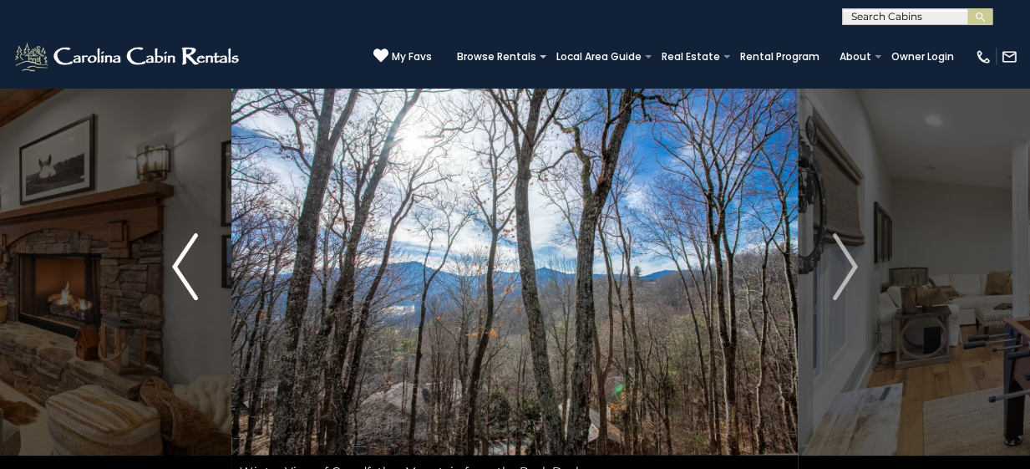
click at [190, 278] on img "Previous" at bounding box center [184, 266] width 25 height 67
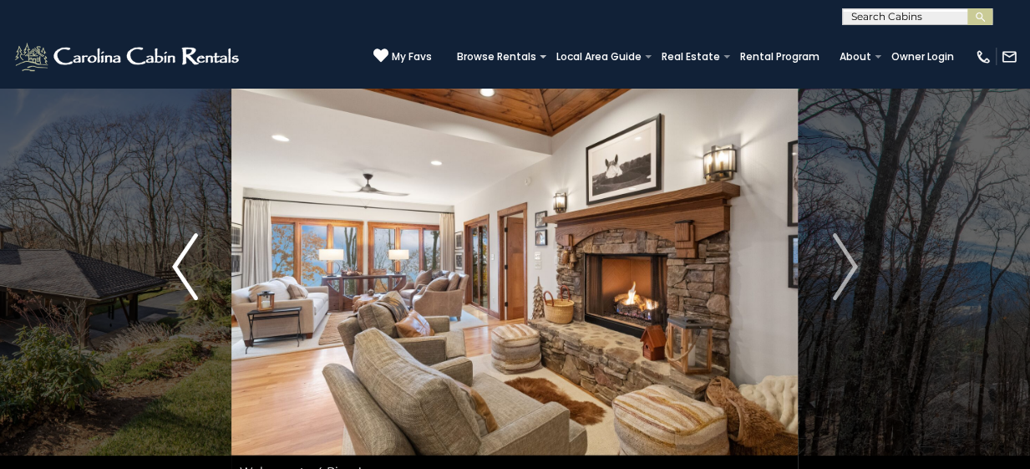
click at [190, 278] on img "Previous" at bounding box center [184, 266] width 25 height 67
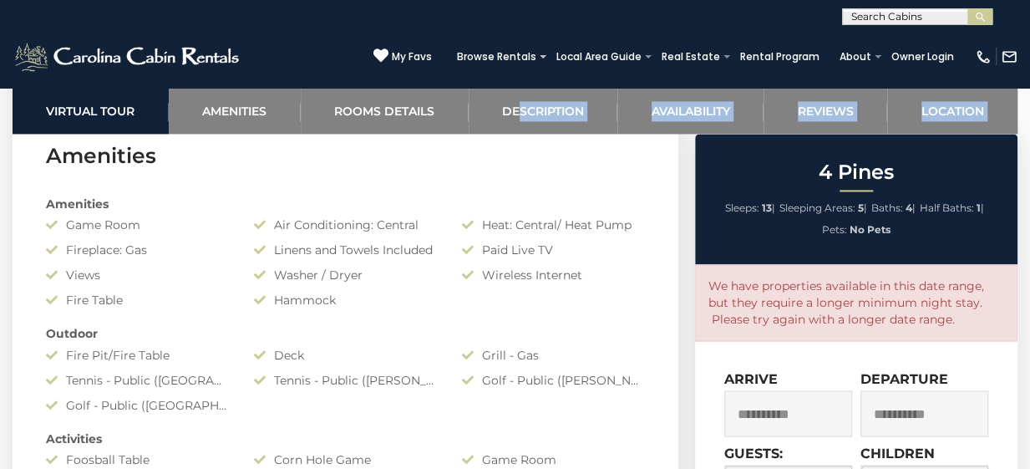
scroll to position [1211, 0]
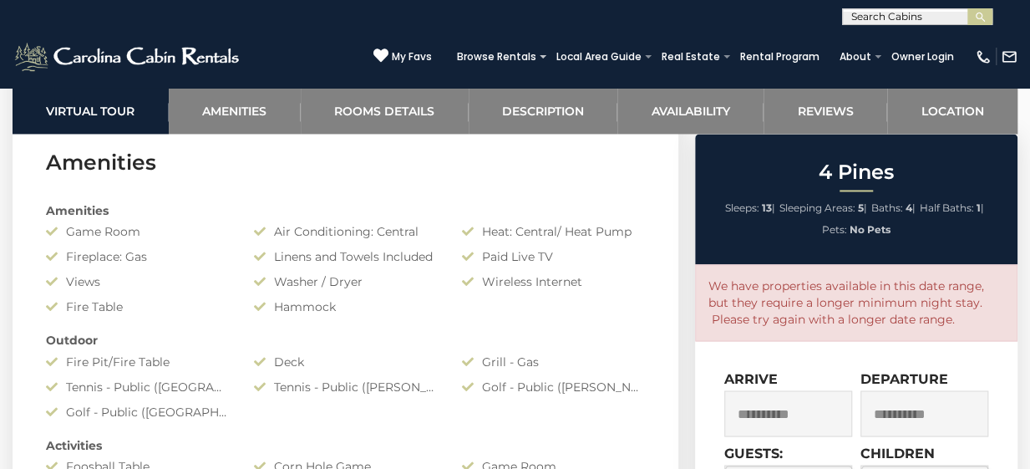
scroll to position [1231, 0]
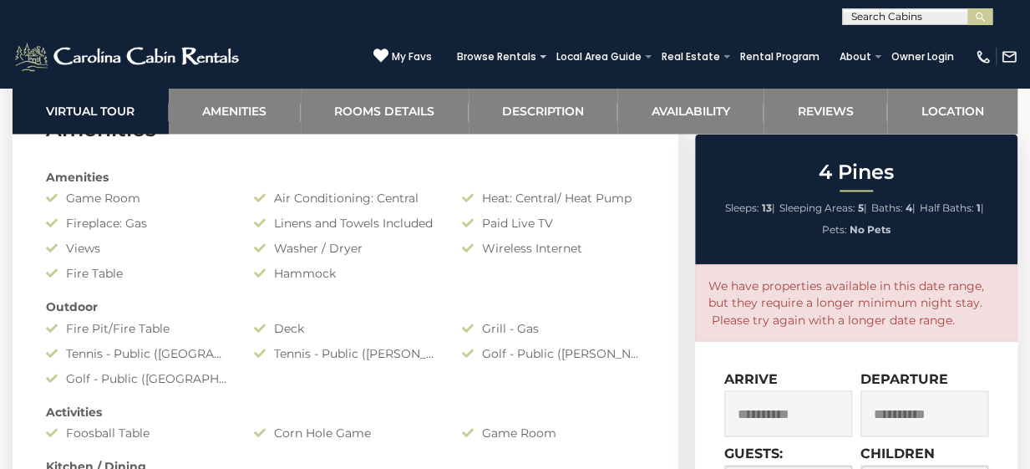
drag, startPoint x: 430, startPoint y: 267, endPoint x: 421, endPoint y: 305, distance: 38.7
drag, startPoint x: 421, startPoint y: 305, endPoint x: 342, endPoint y: 337, distance: 84.7
click at [342, 337] on div "Amenities Game Room Air Conditioning: Central Heat: Central/ Heat Pump Fireplac…" at bounding box center [345, 477] width 624 height 635
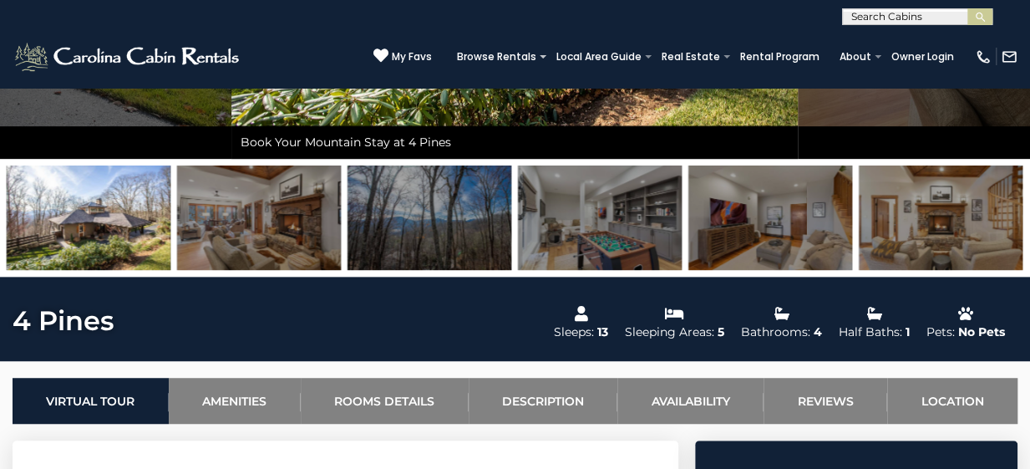
scroll to position [396, 0]
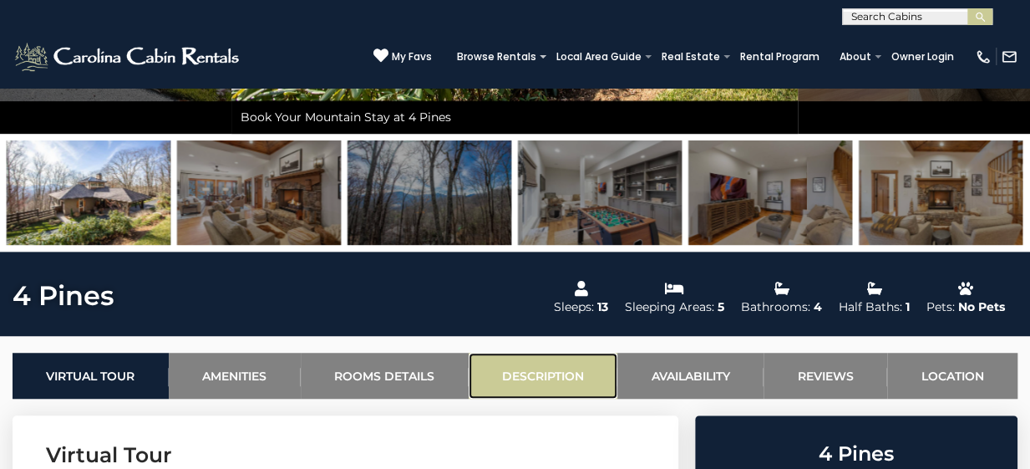
click at [536, 383] on link "Description" at bounding box center [544, 376] width 150 height 46
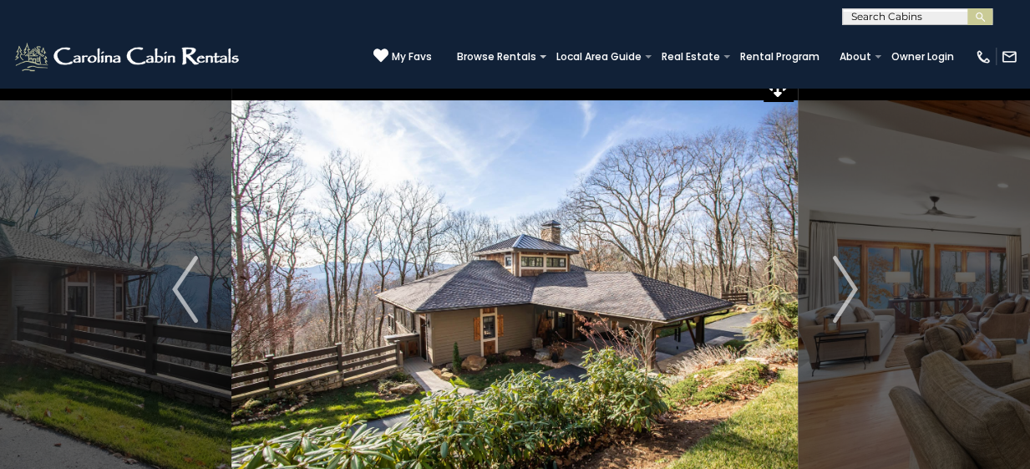
scroll to position [0, 0]
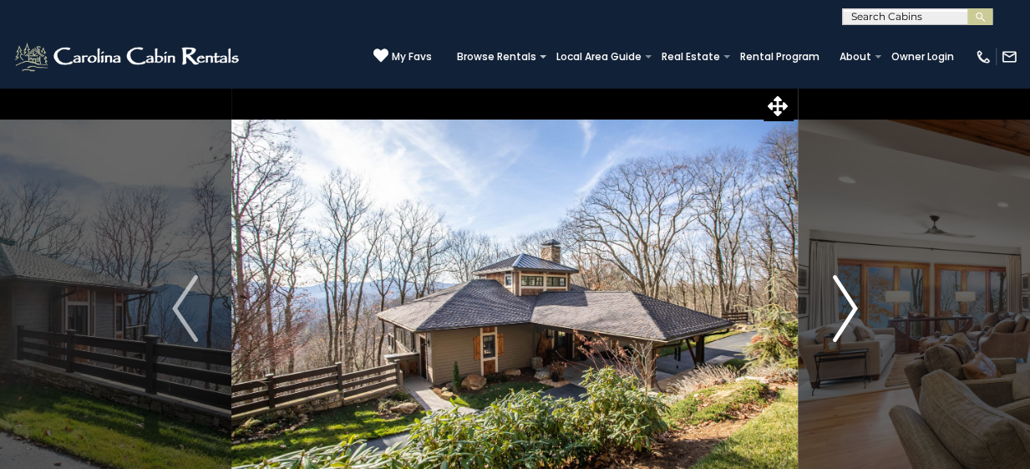
click at [838, 301] on img "Next" at bounding box center [844, 308] width 25 height 67
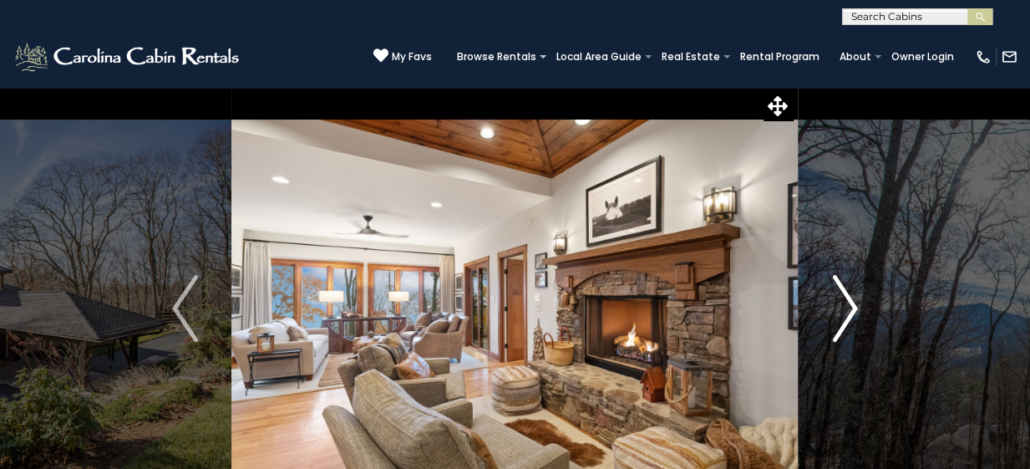
click at [838, 301] on img "Next" at bounding box center [844, 308] width 25 height 67
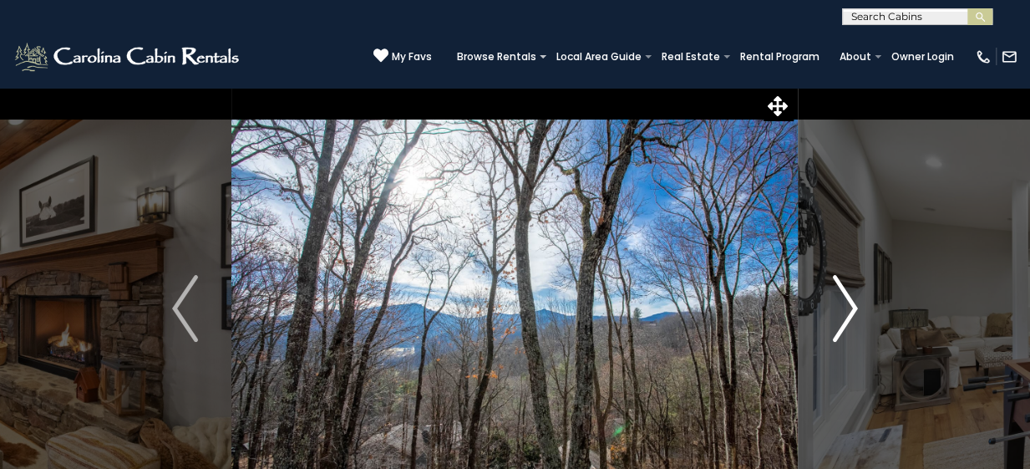
click at [838, 301] on img "Next" at bounding box center [844, 308] width 25 height 67
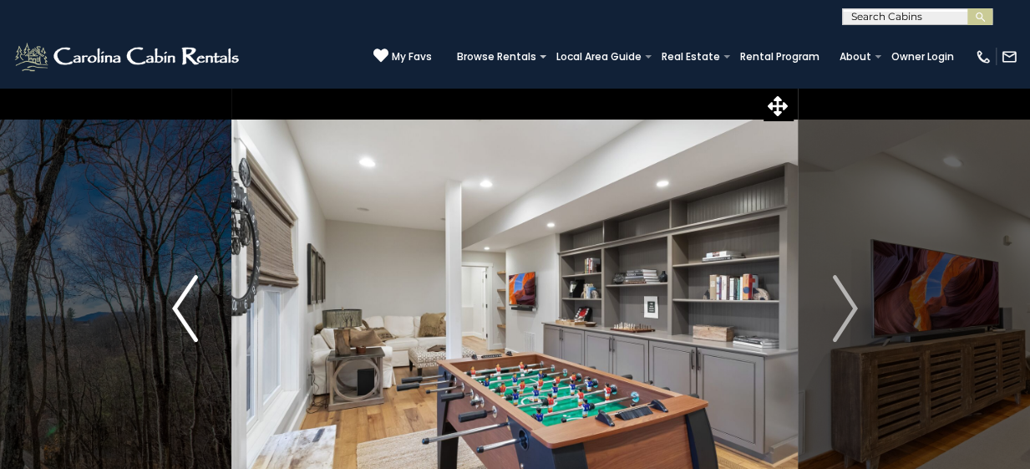
click at [189, 351] on button "Previous" at bounding box center [186, 308] width 94 height 443
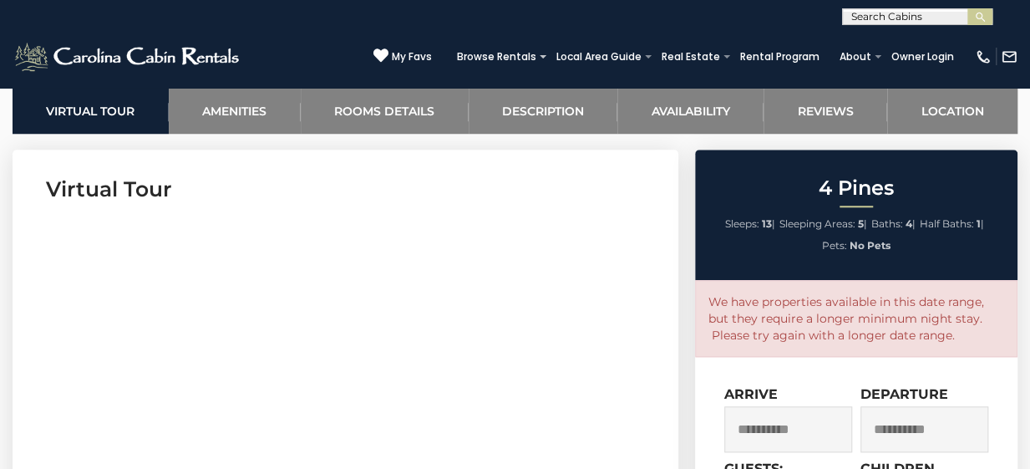
scroll to position [660, 0]
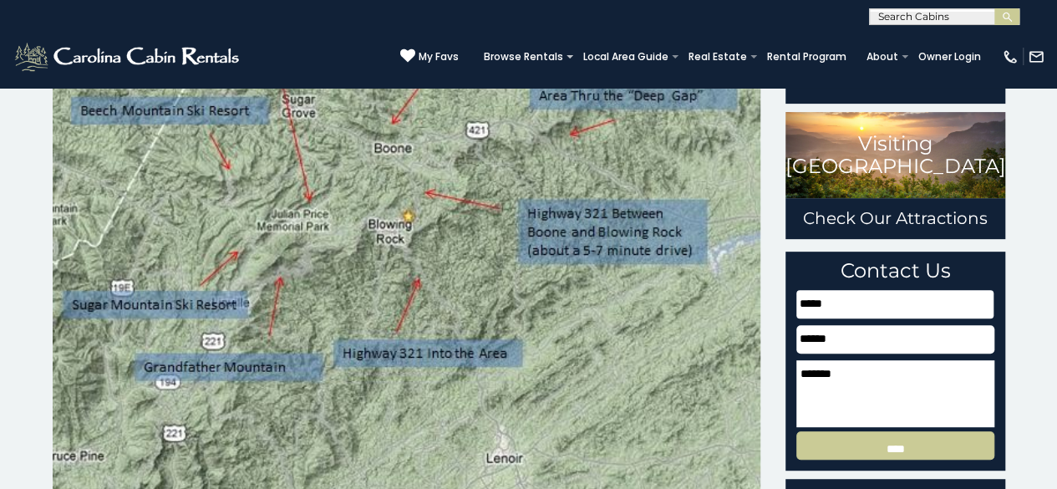
scroll to position [251, 0]
